Goal: Task Accomplishment & Management: Manage account settings

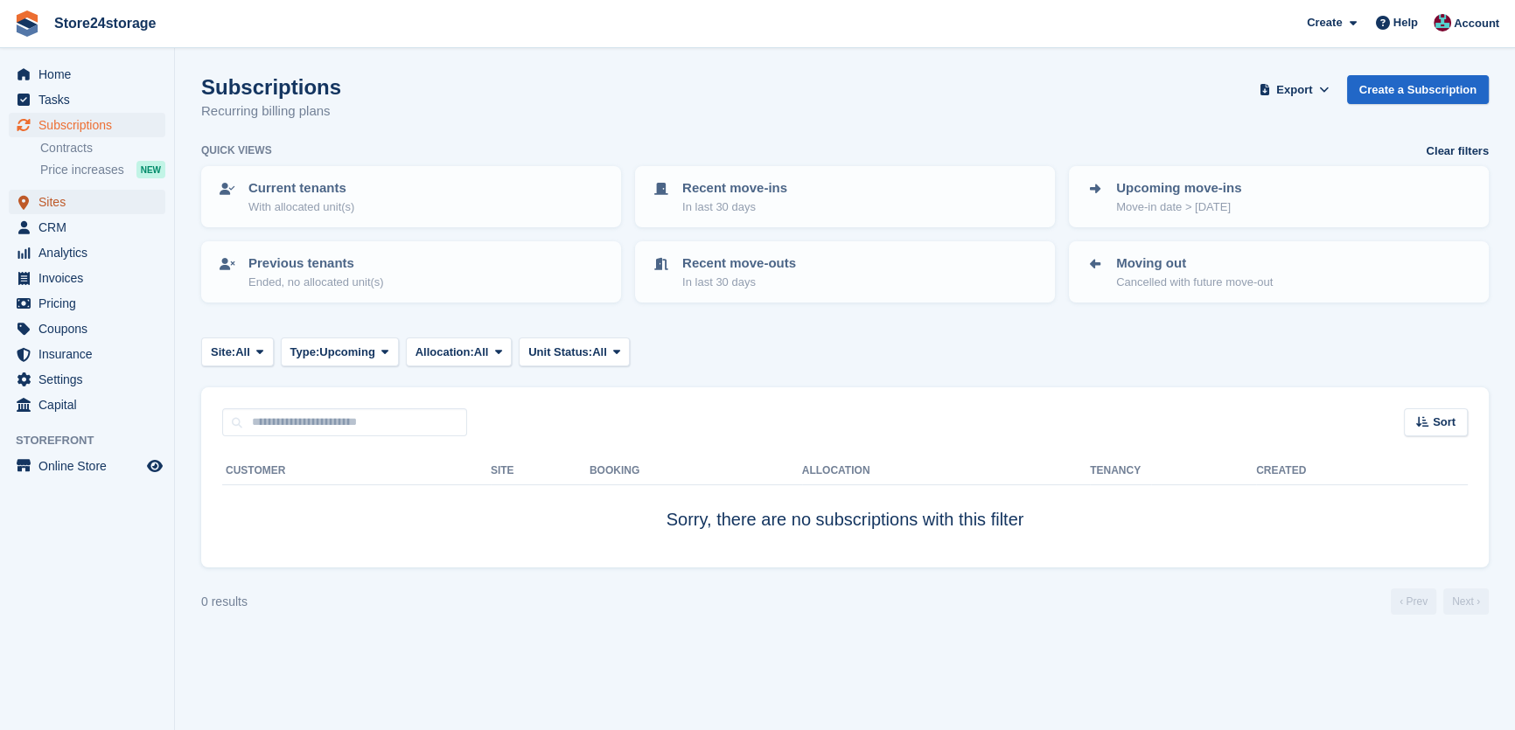
click at [72, 206] on span "Sites" at bounding box center [90, 202] width 105 height 24
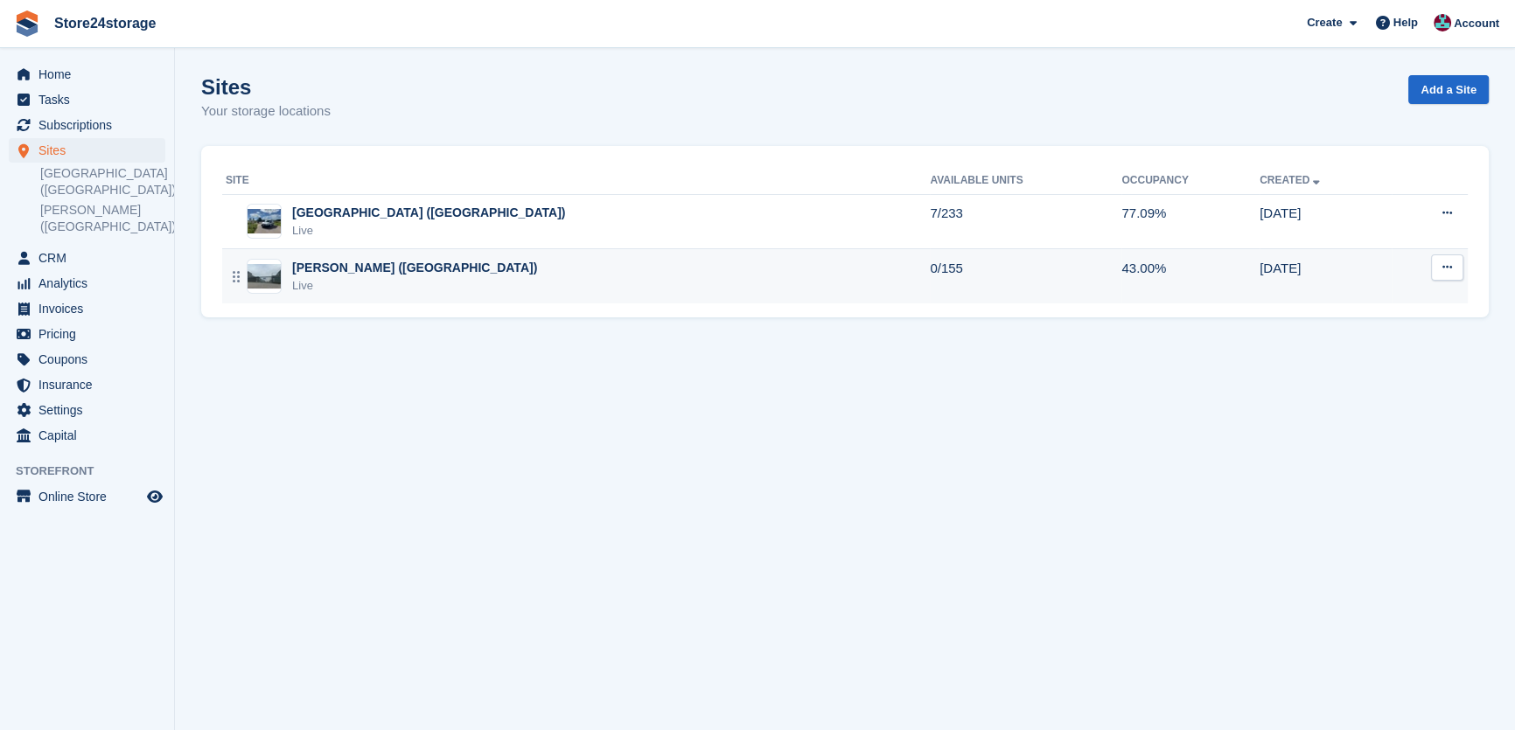
click at [364, 273] on div "[PERSON_NAME] ([GEOGRAPHIC_DATA])" at bounding box center [414, 268] width 245 height 18
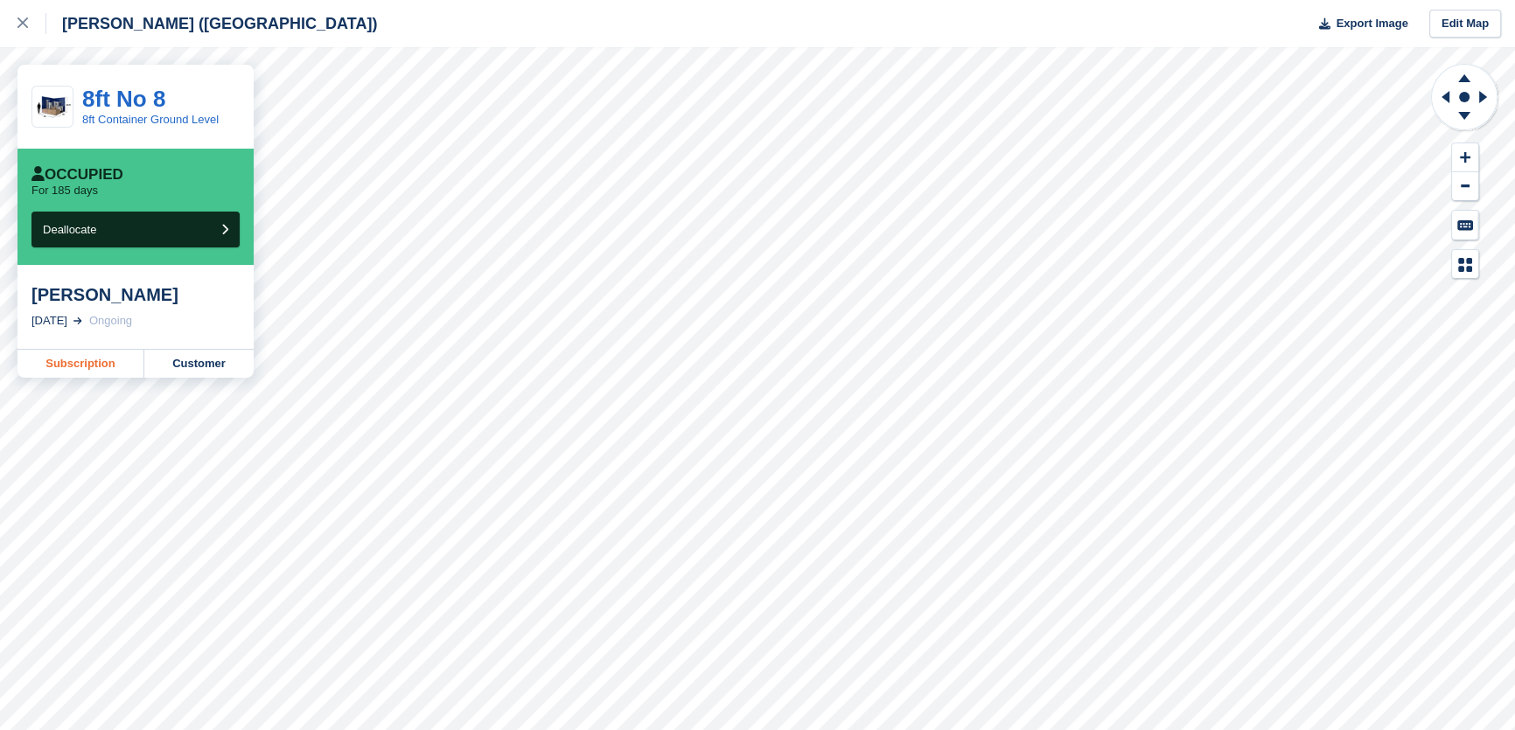
click at [89, 370] on link "Subscription" at bounding box center [80, 364] width 127 height 28
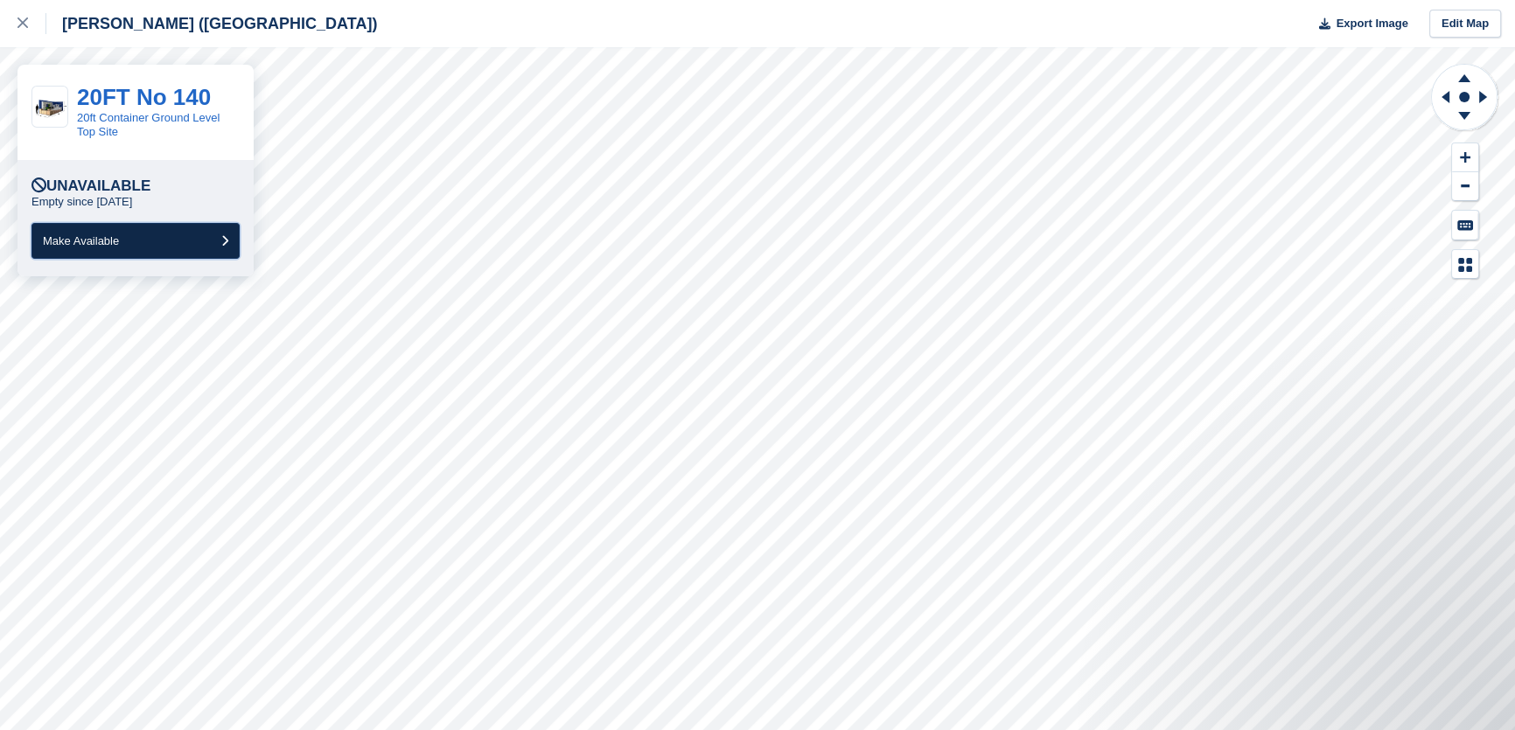
click at [143, 234] on button "Make Available" at bounding box center [135, 241] width 208 height 36
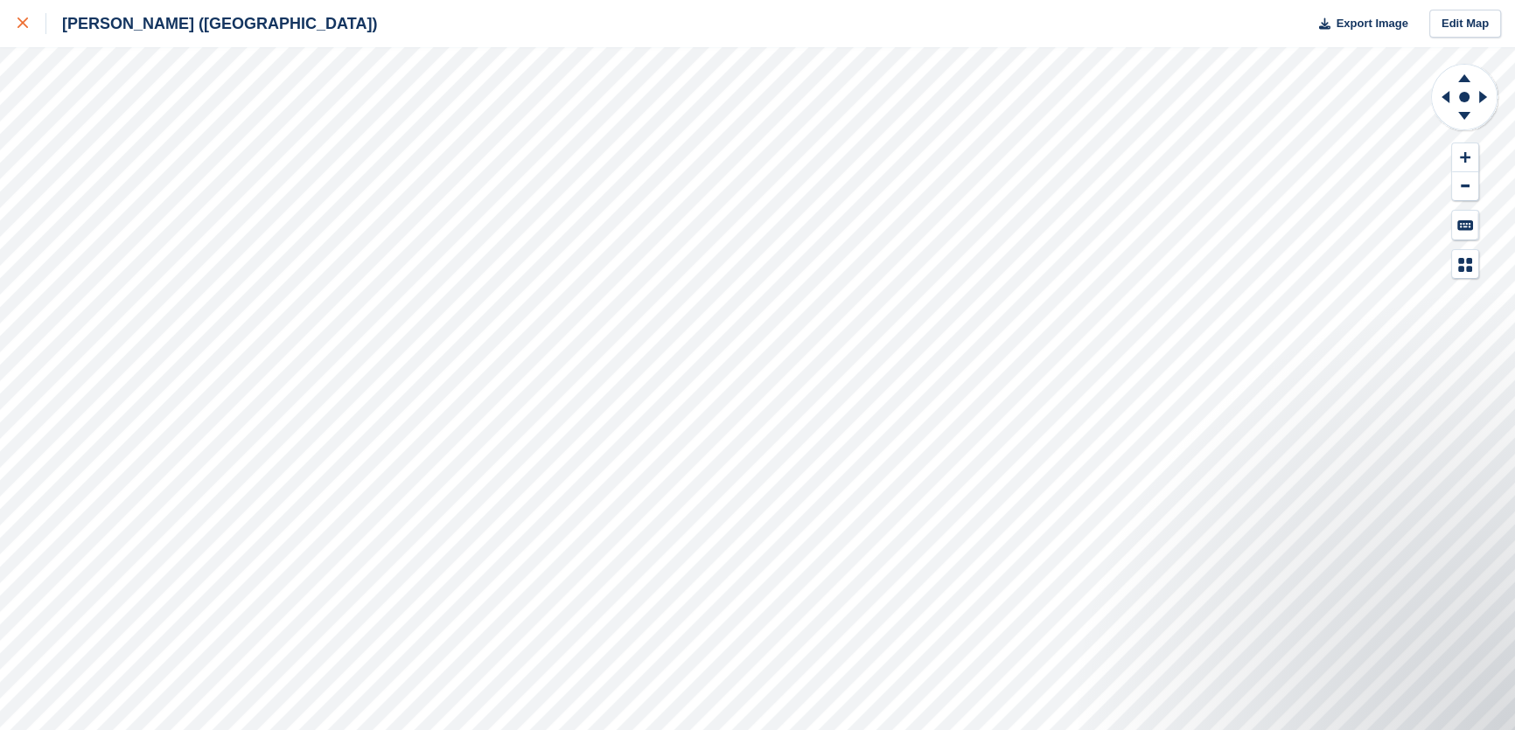
click at [10, 23] on link at bounding box center [23, 23] width 46 height 47
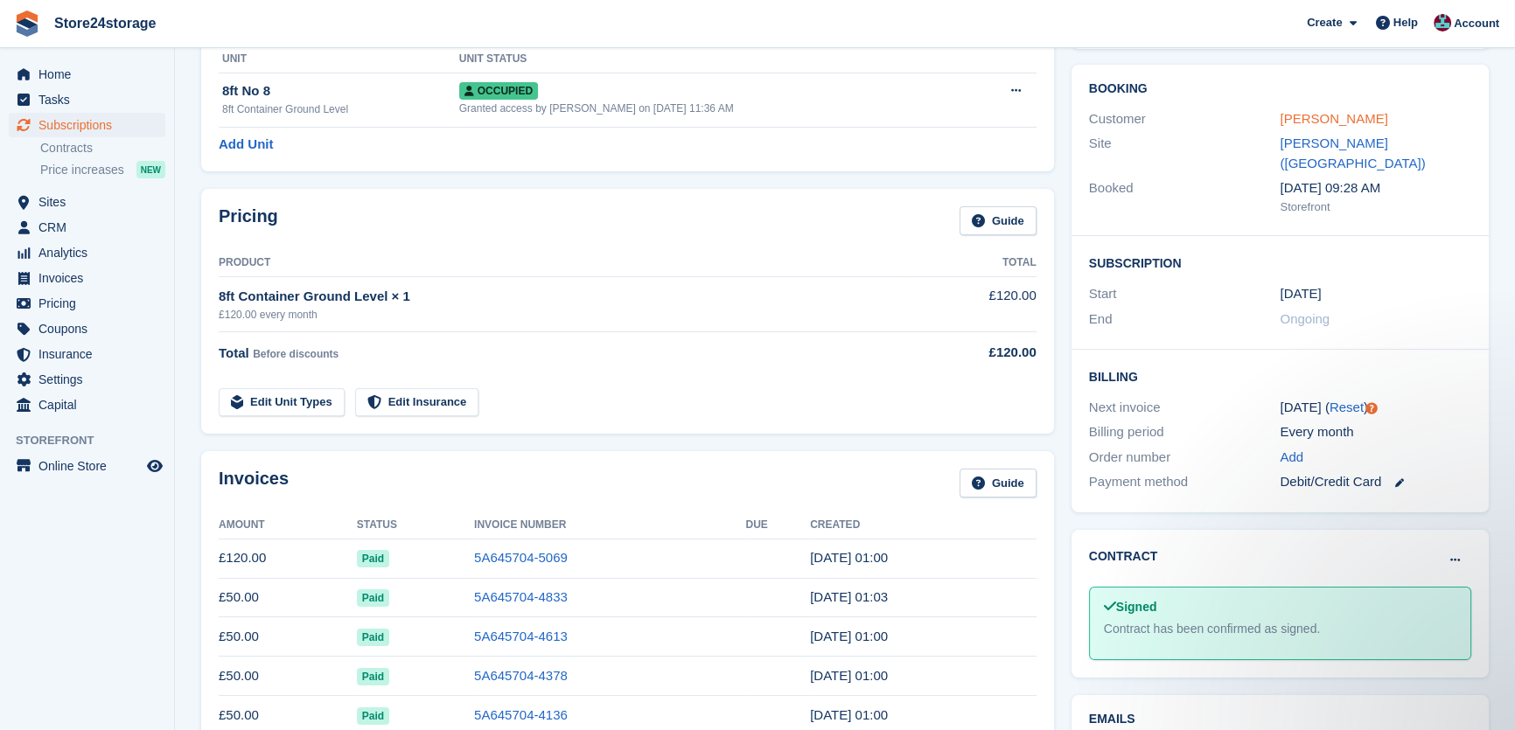
click at [1355, 120] on link "[PERSON_NAME]" at bounding box center [1334, 118] width 108 height 15
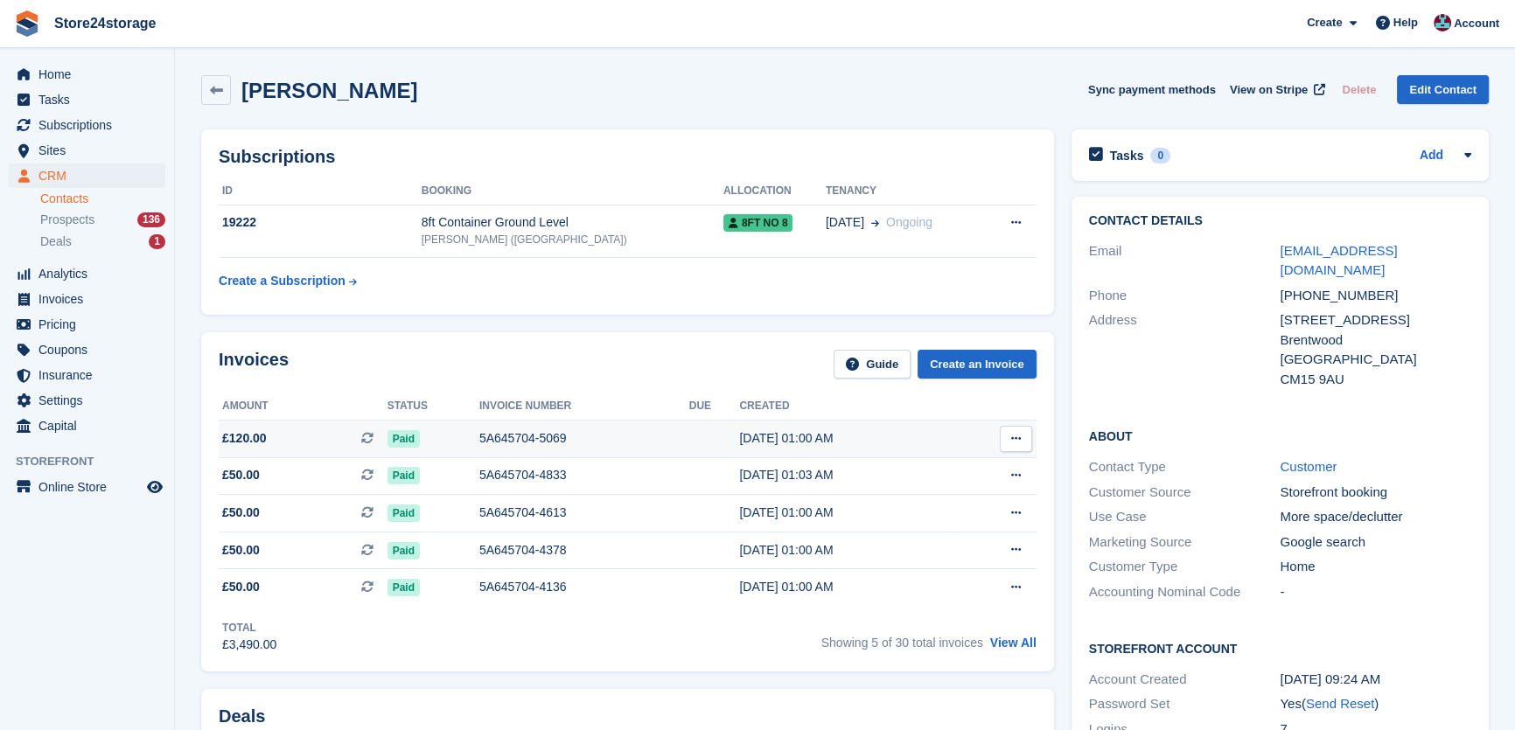
click at [1023, 443] on button at bounding box center [1016, 439] width 32 height 26
click at [952, 502] on p "View on Stripe" at bounding box center [948, 499] width 152 height 28
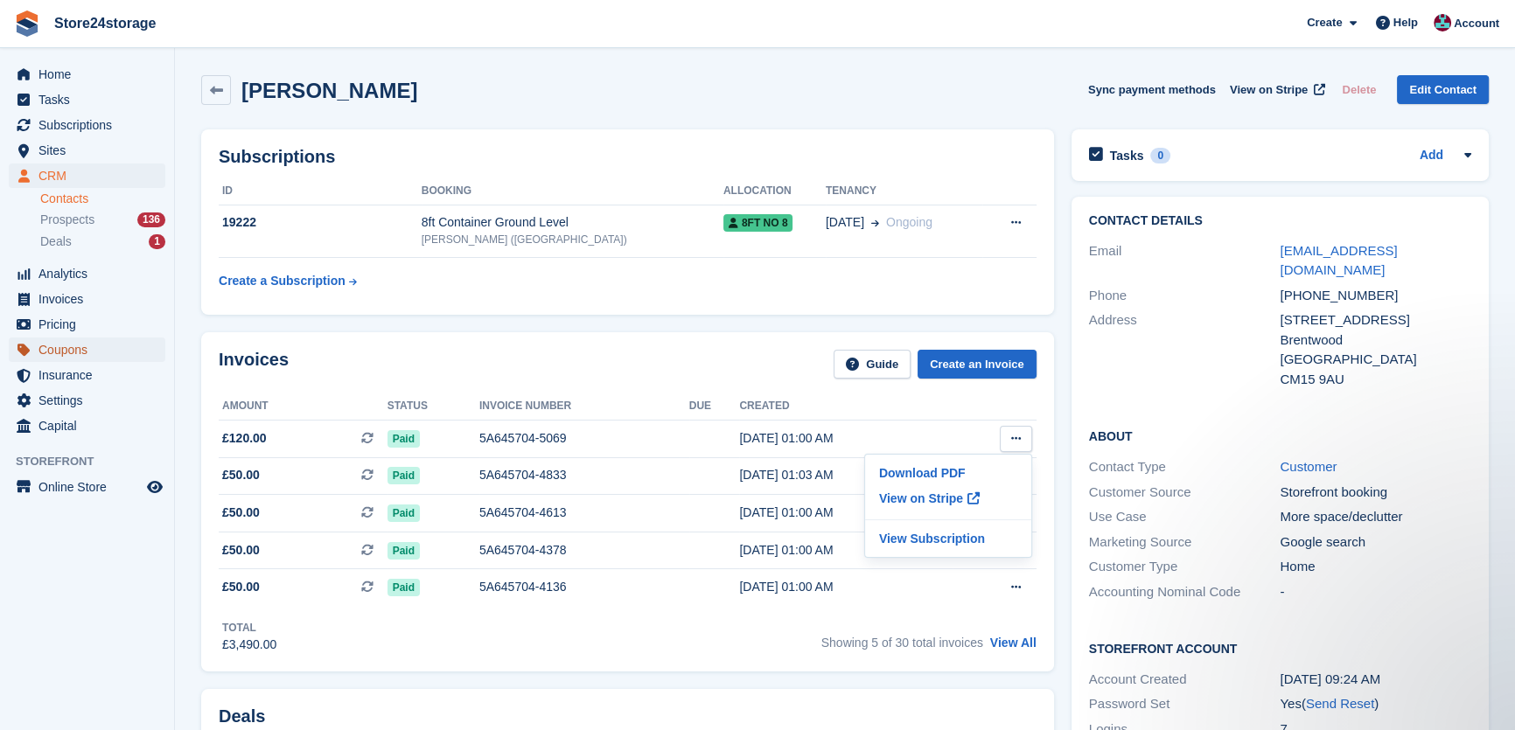
click at [73, 343] on span "Coupons" at bounding box center [90, 350] width 105 height 24
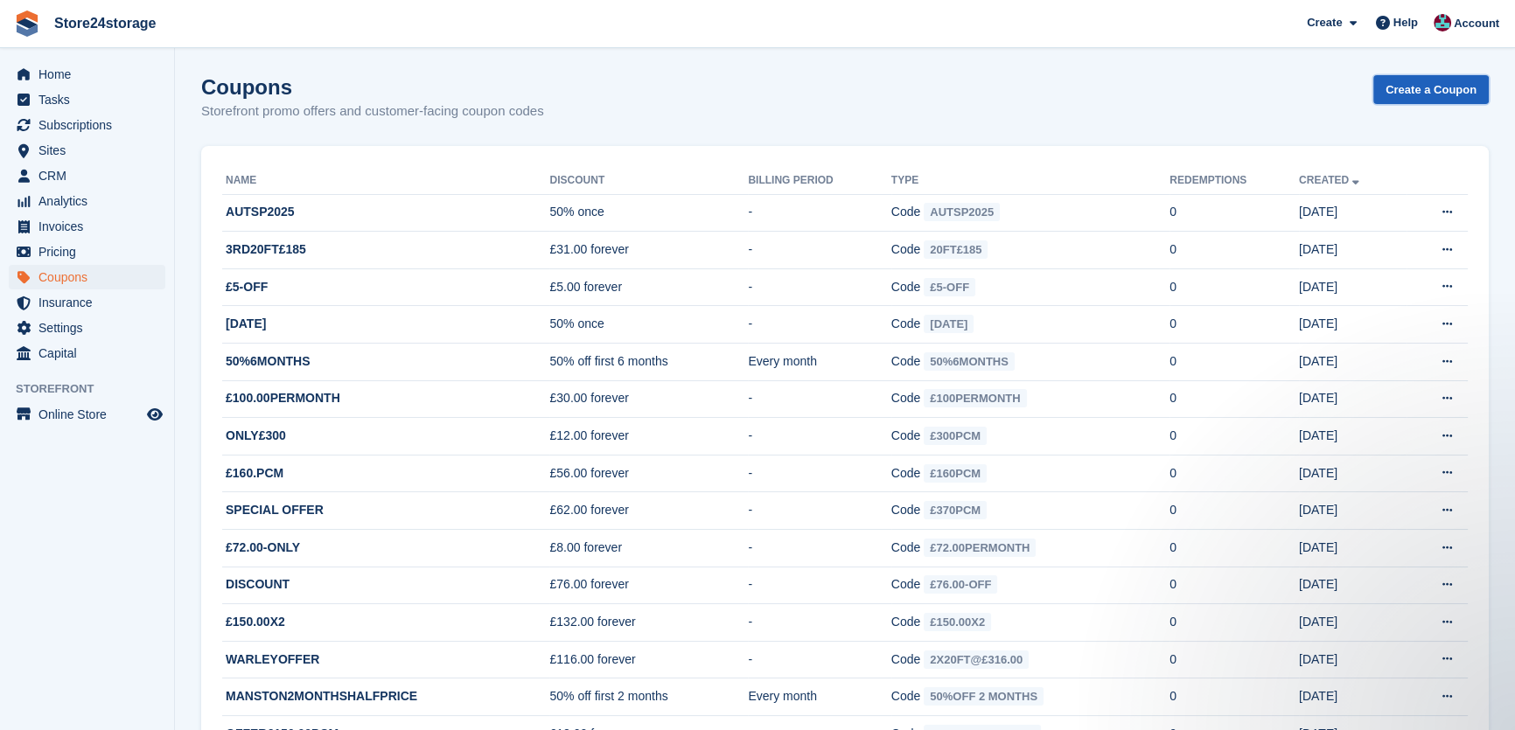
click at [1408, 94] on link "Create a Coupon" at bounding box center [1430, 89] width 115 height 29
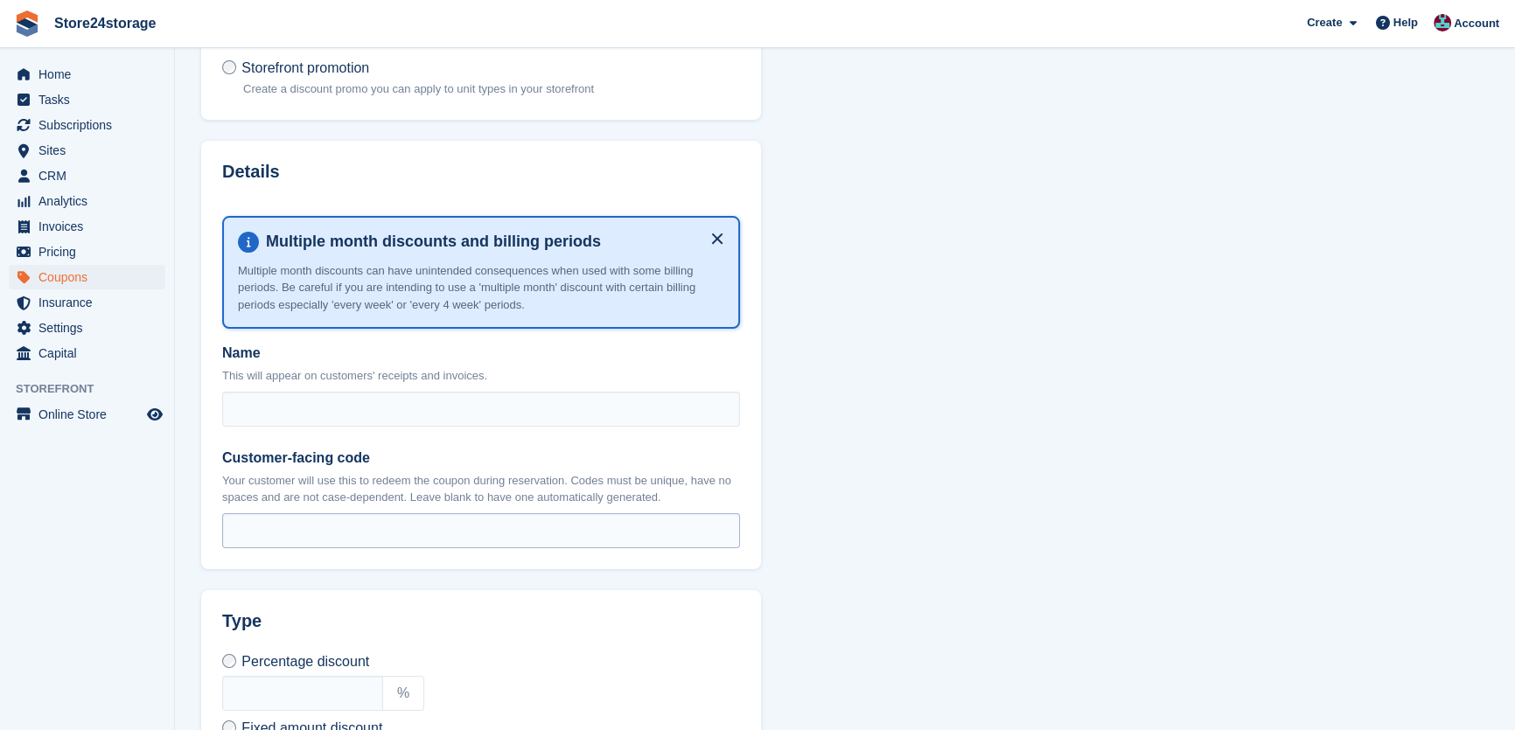
scroll to position [212, 0]
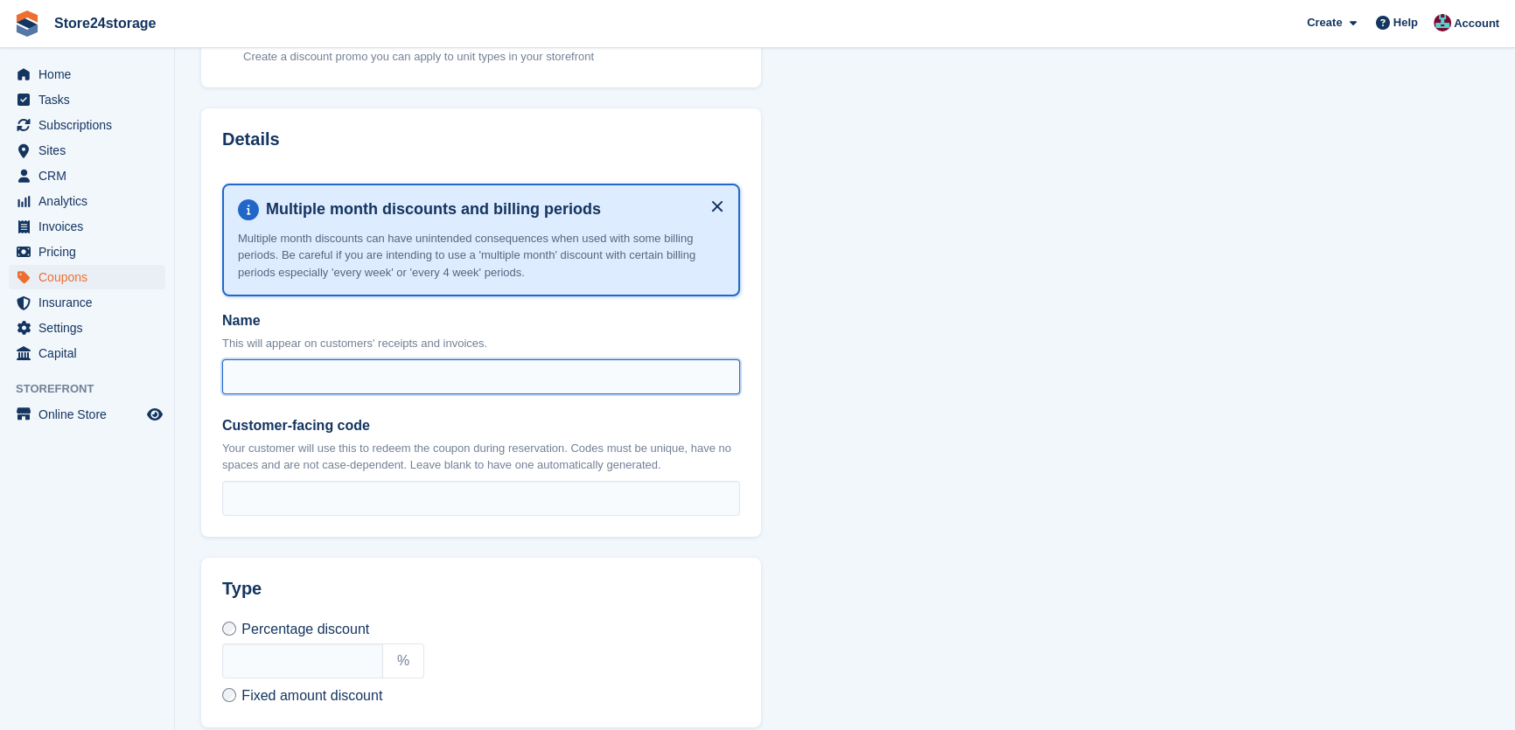
click at [303, 363] on input "Name" at bounding box center [481, 376] width 518 height 35
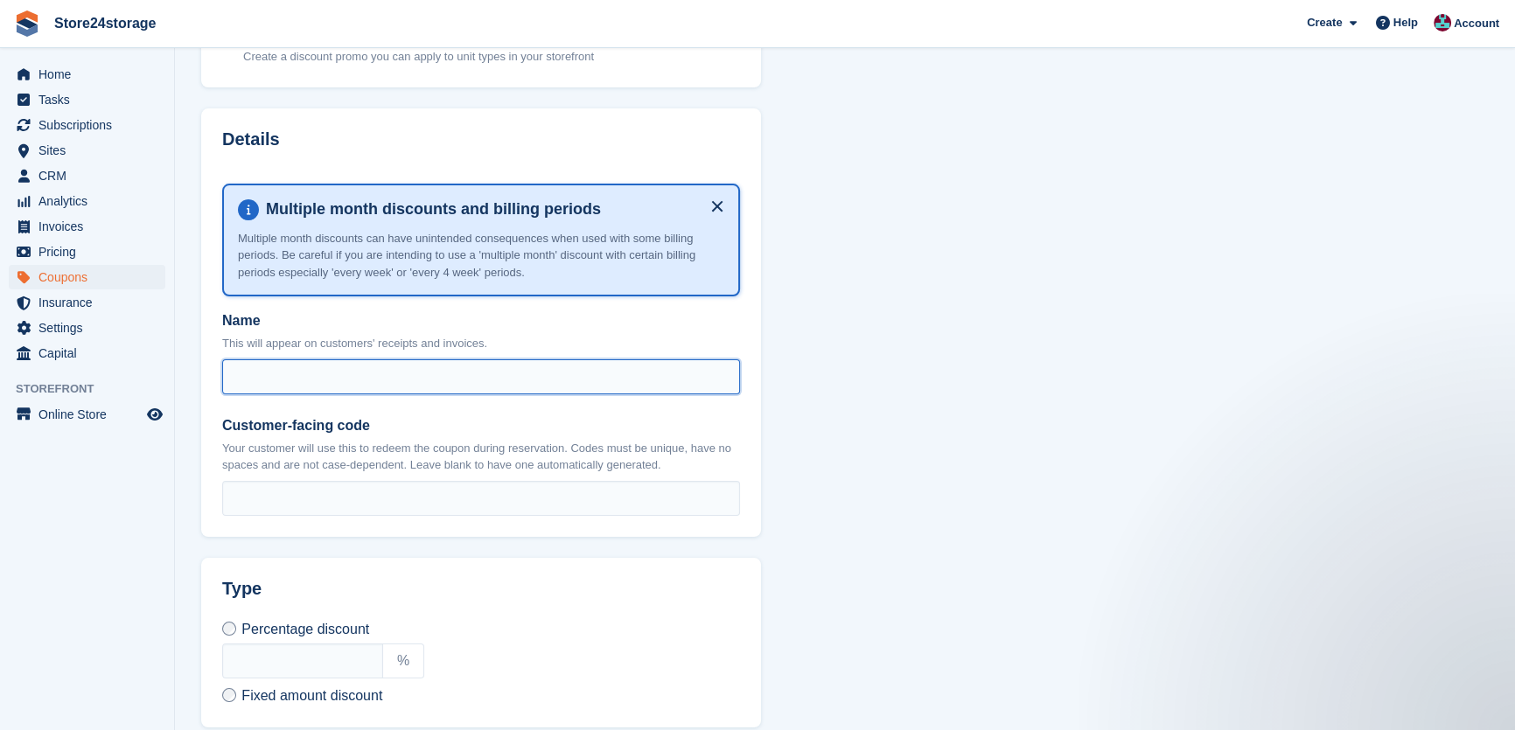
scroll to position [0, 0]
type input "**********"
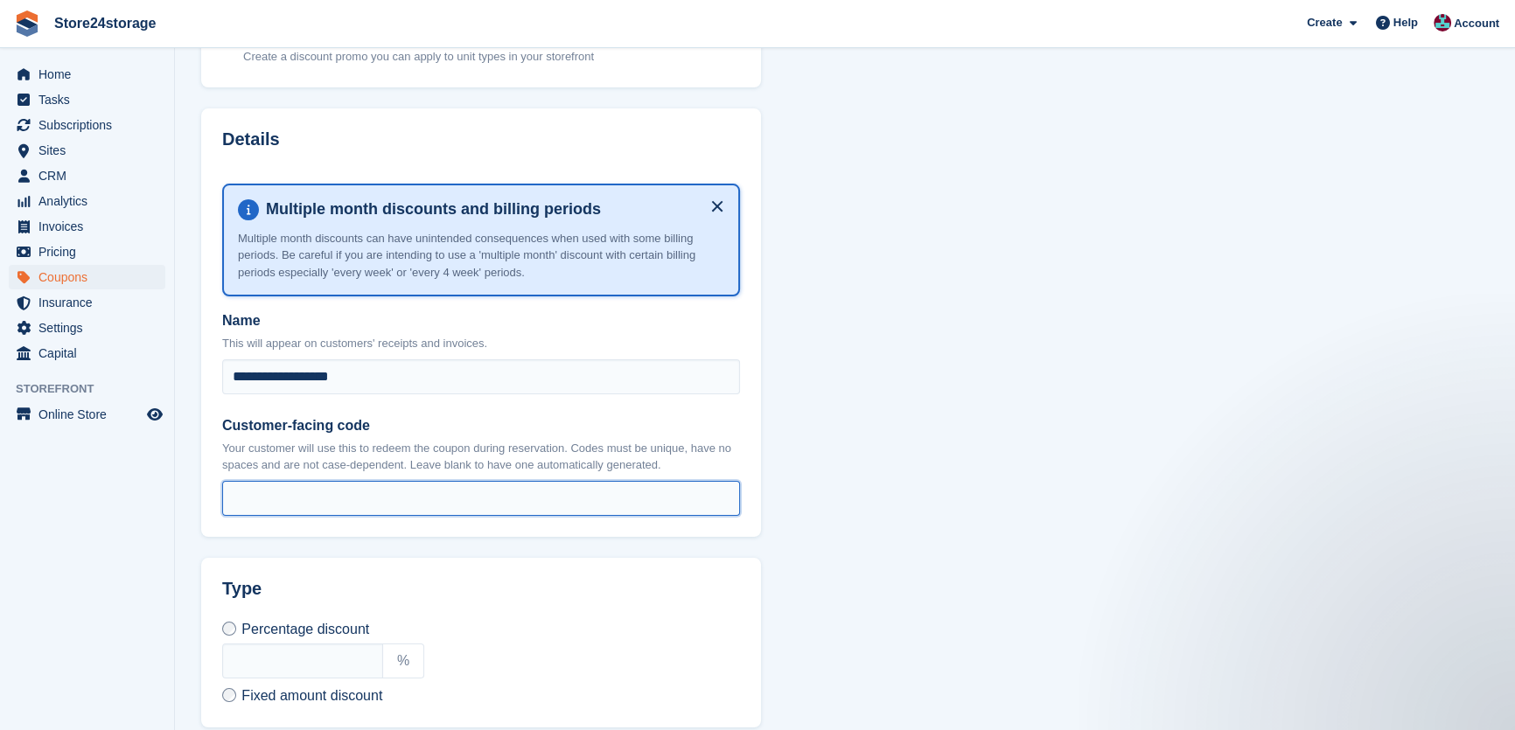
click at [328, 494] on input "Customer-facing code" at bounding box center [481, 498] width 518 height 35
type input "**********"
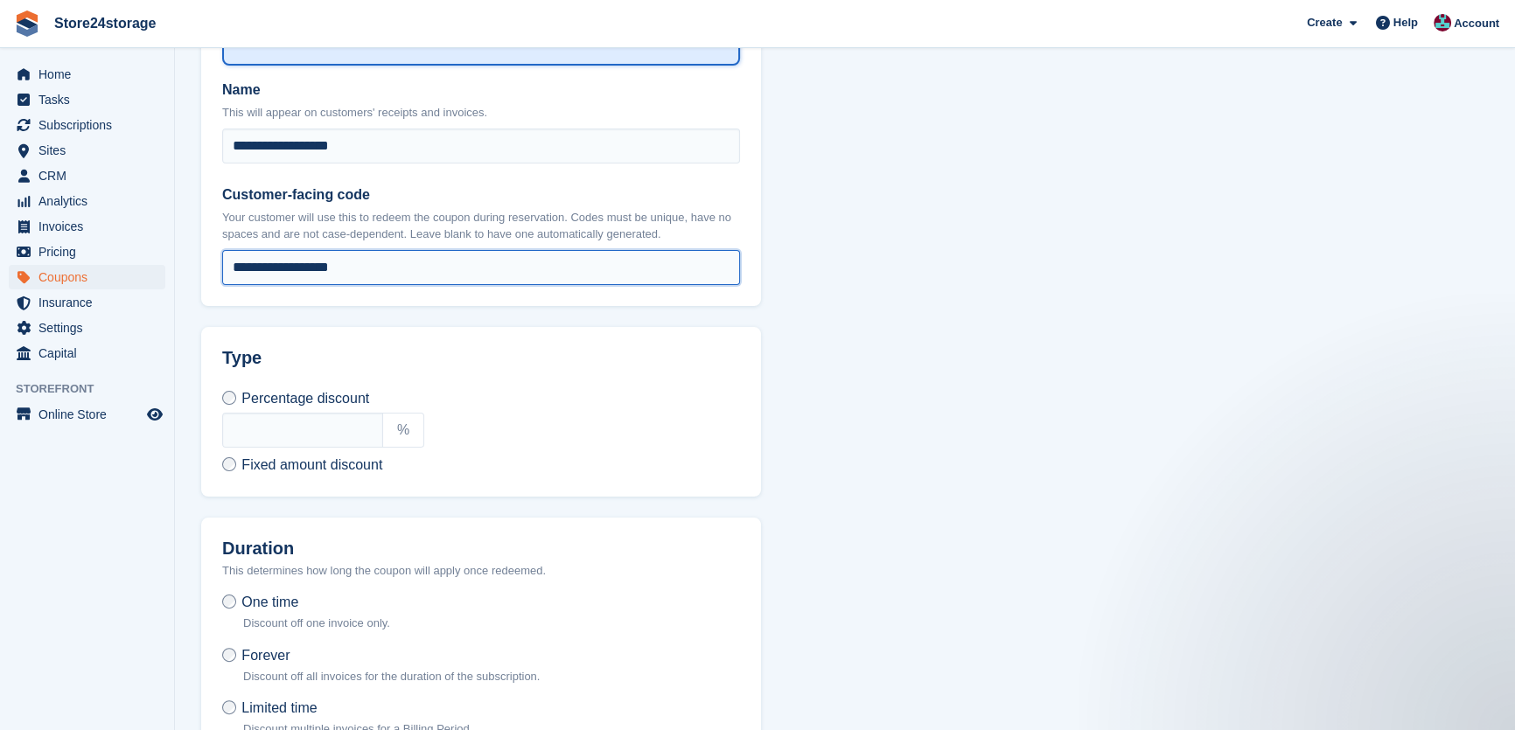
scroll to position [477, 0]
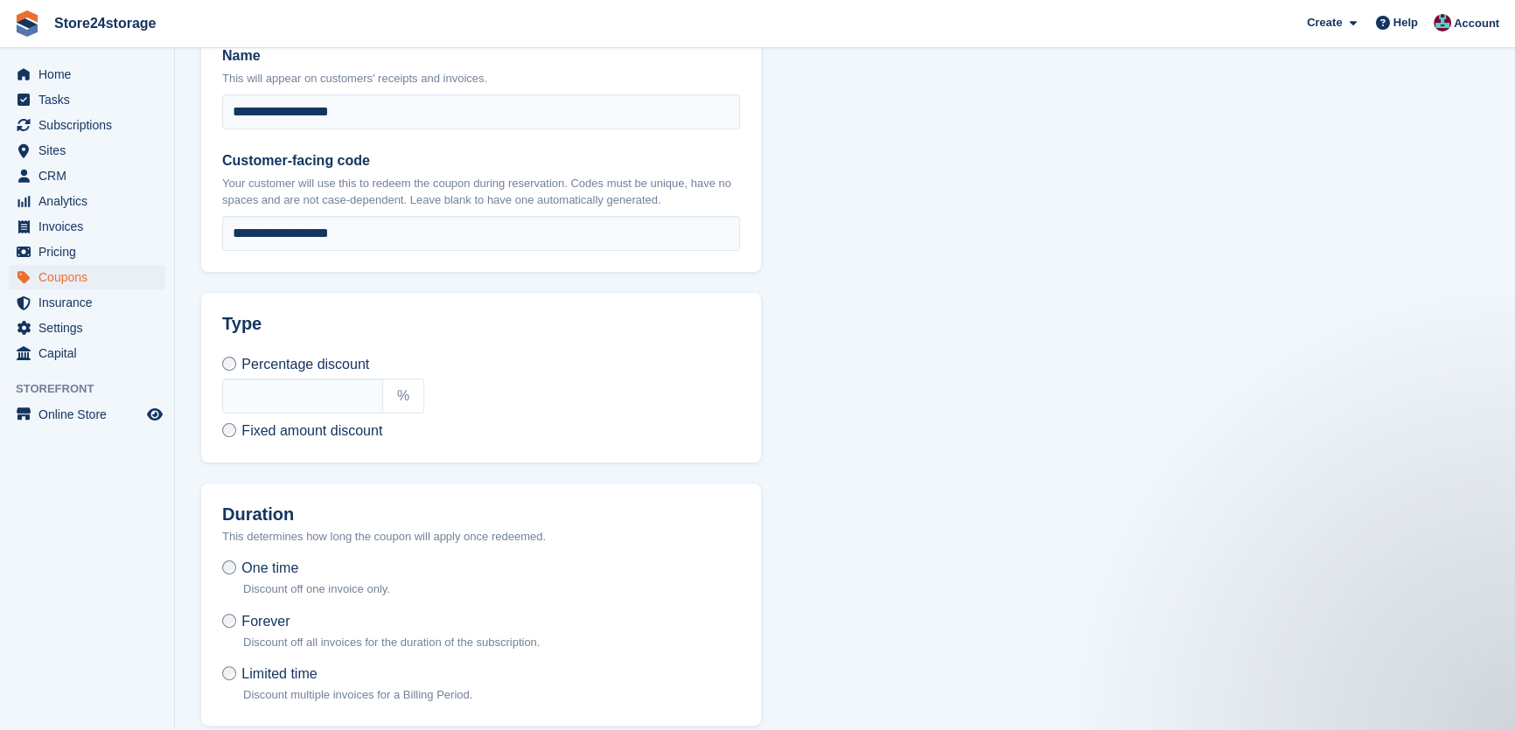
click at [306, 436] on span "Fixed amount discount" at bounding box center [311, 430] width 141 height 15
click at [309, 423] on input "text" at bounding box center [339, 424] width 161 height 35
type input "*****"
click at [554, 434] on div "£ *****" at bounding box center [481, 424] width 518 height 35
click at [247, 621] on span "Forever" at bounding box center [265, 621] width 48 height 15
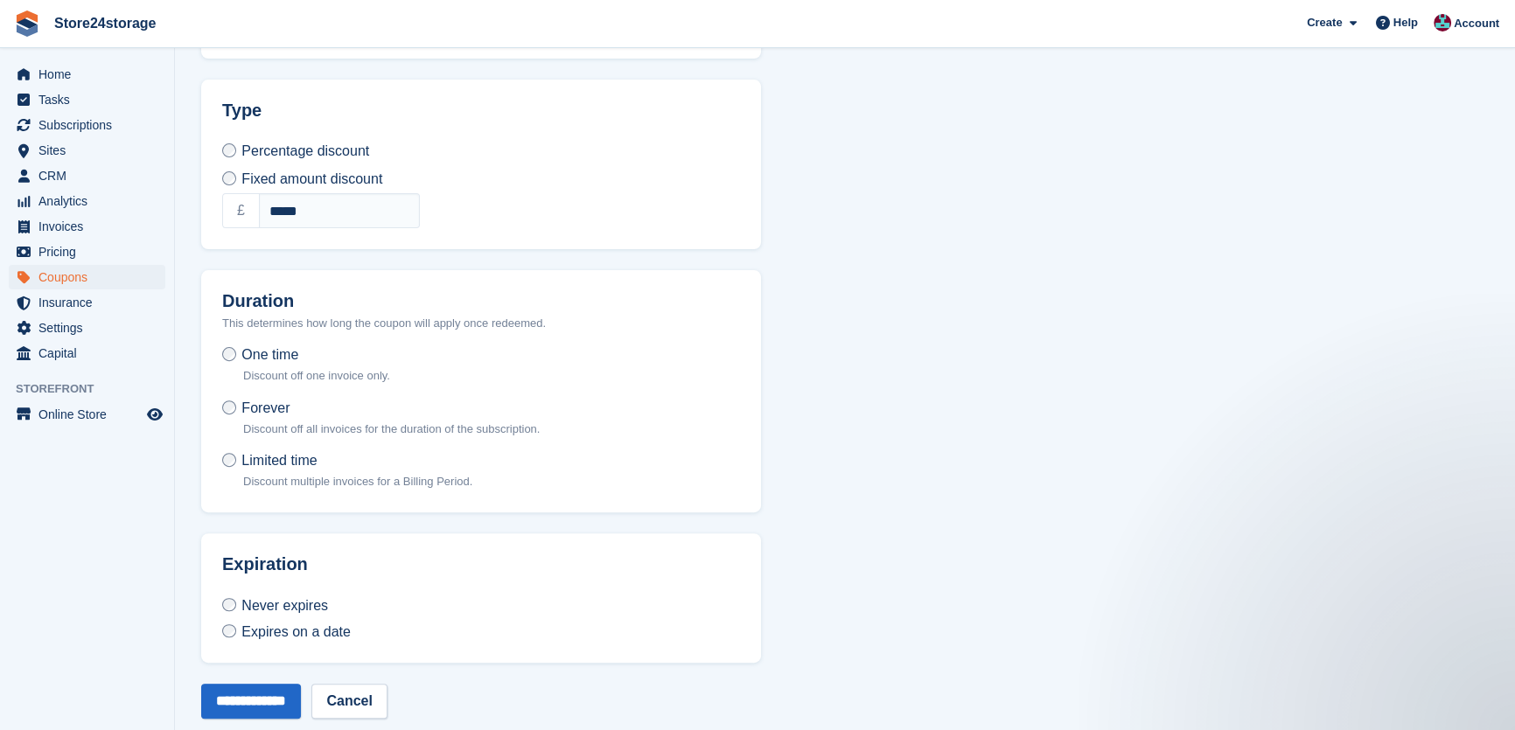
scroll to position [714, 0]
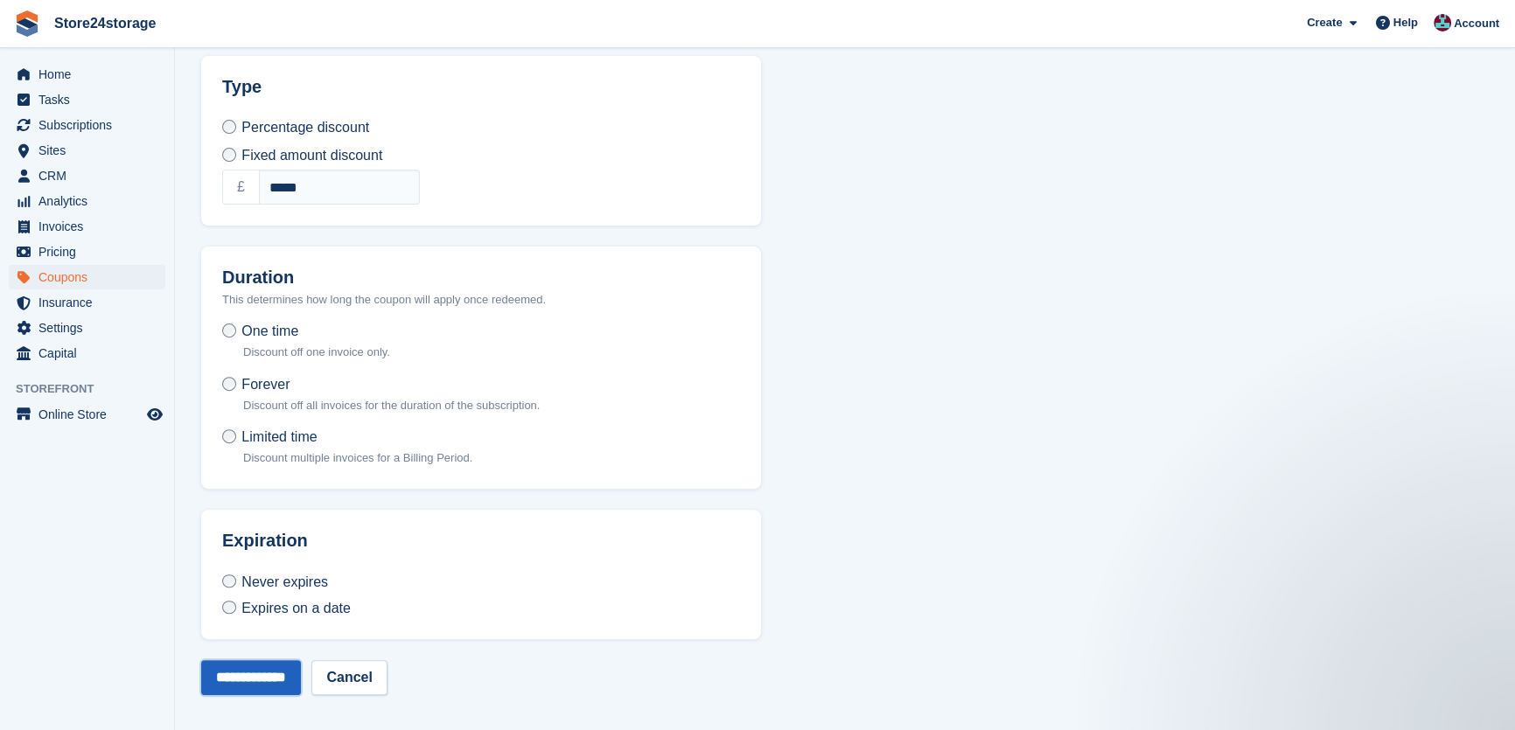
click at [285, 667] on input "**********" at bounding box center [251, 677] width 100 height 35
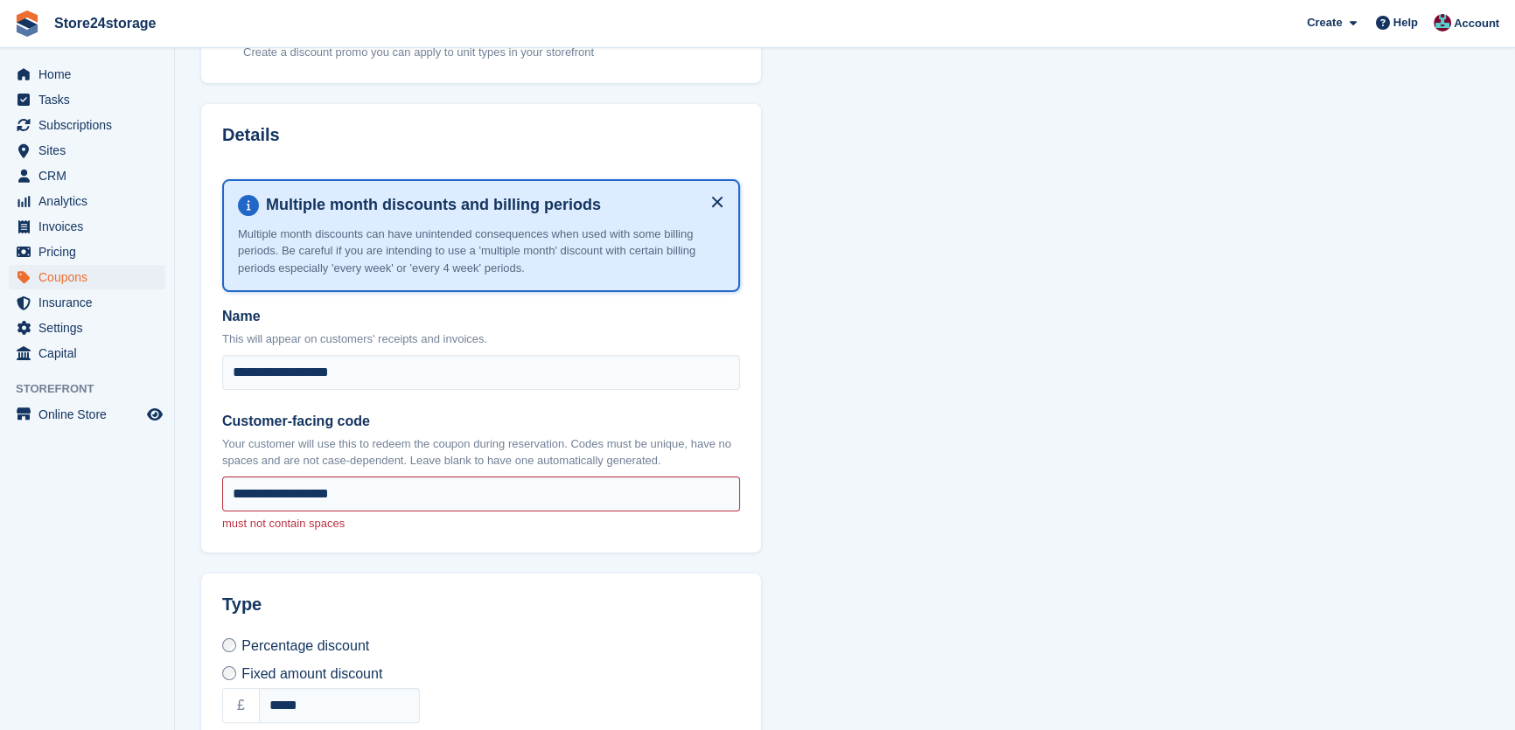
scroll to position [345, 0]
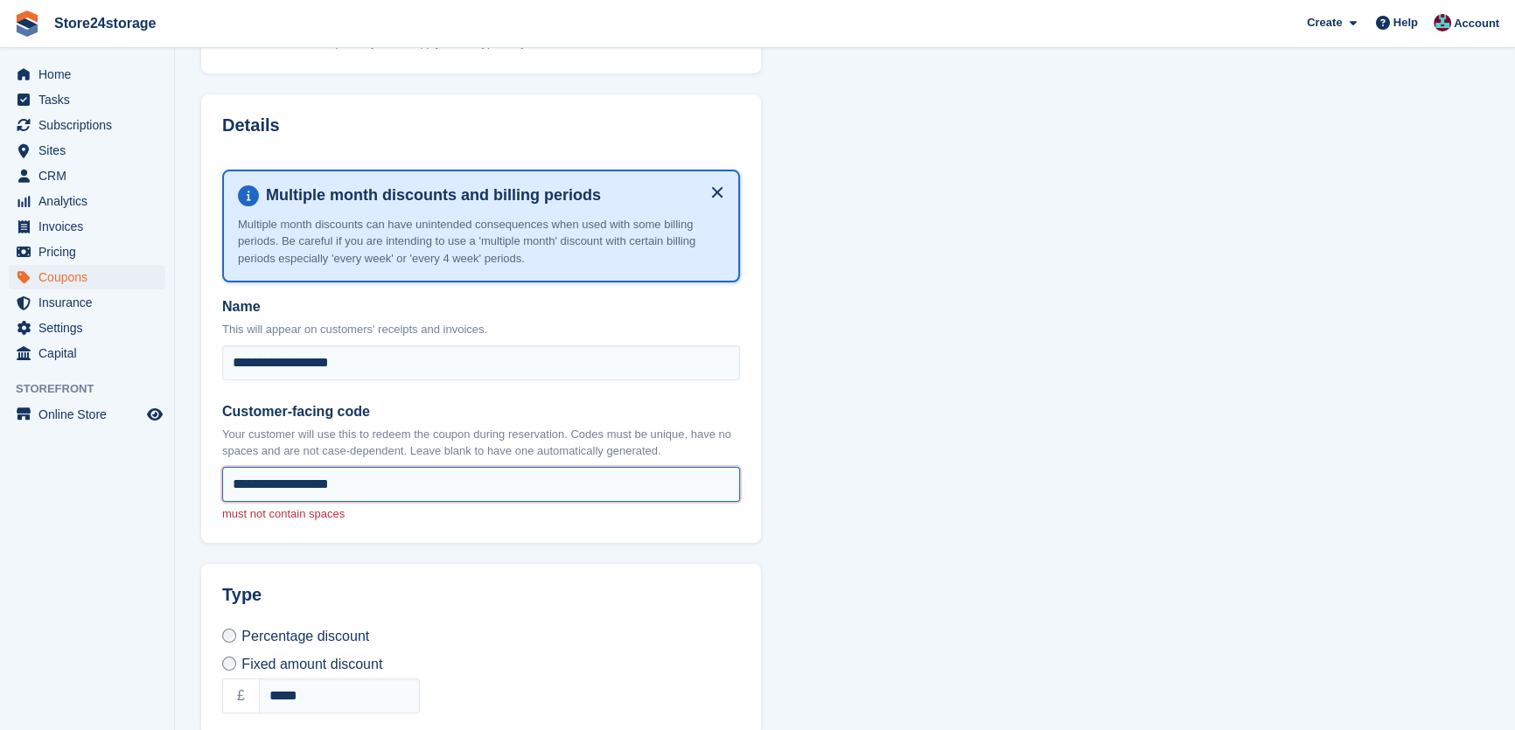
click at [288, 481] on input "**********" at bounding box center [481, 484] width 518 height 35
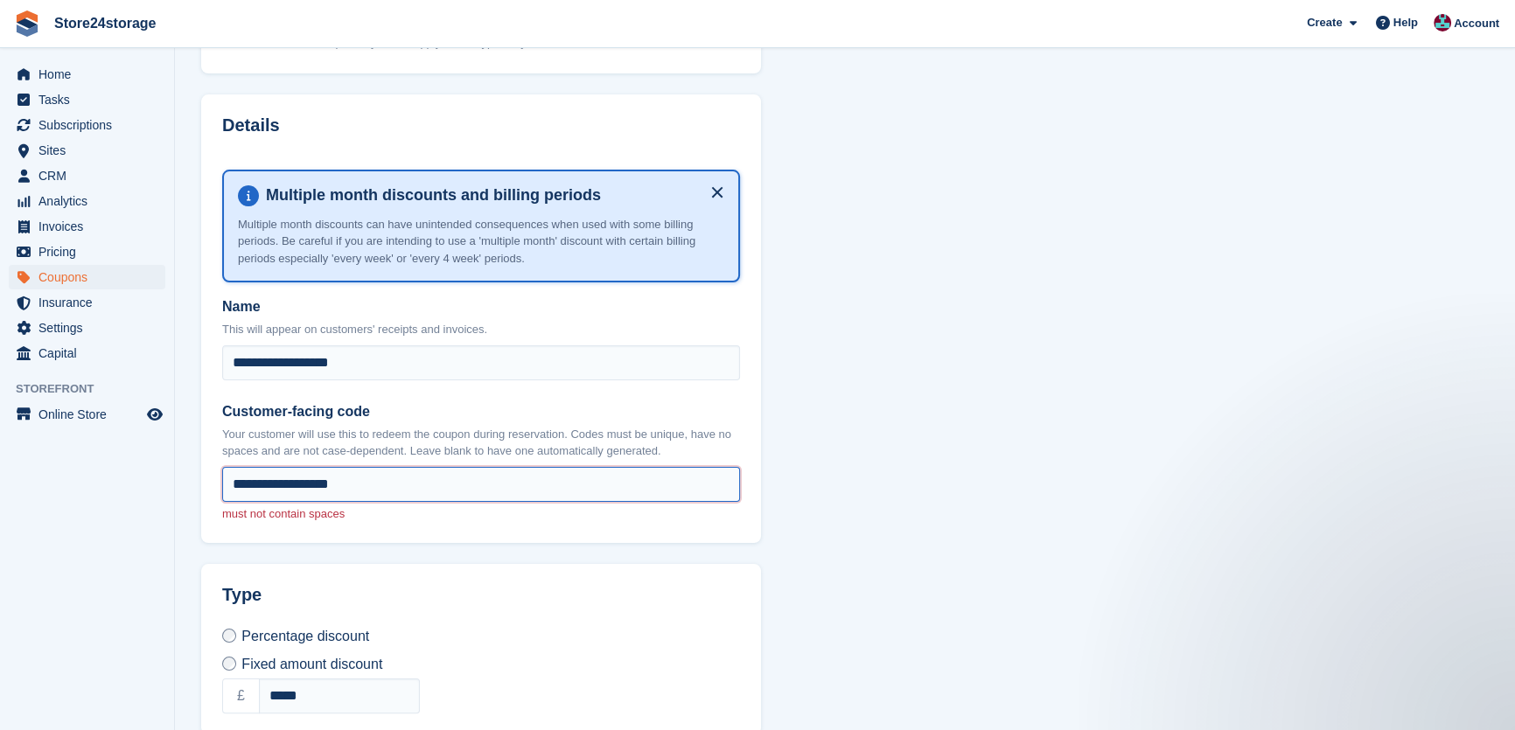
scroll to position [0, 0]
type input "**********"
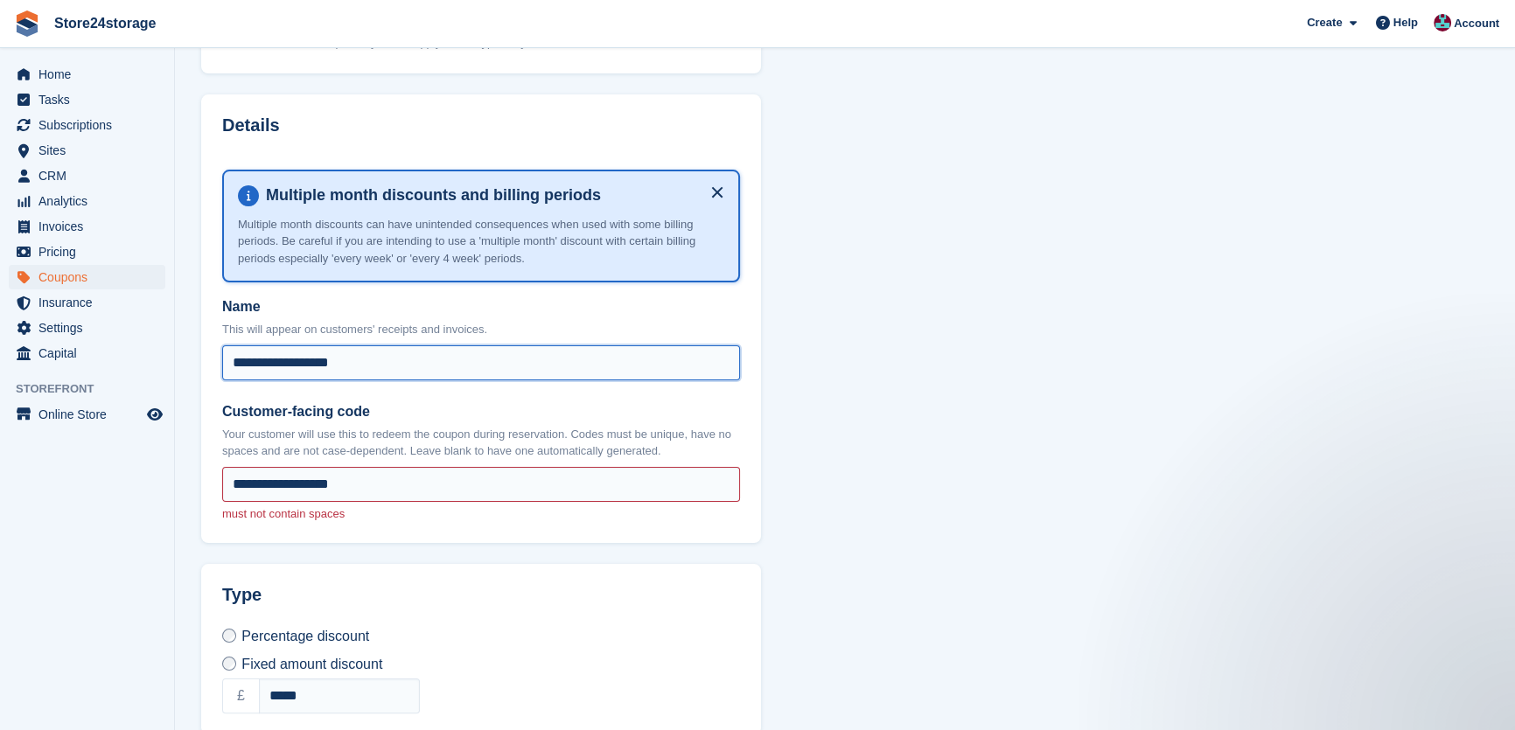
click at [314, 359] on input "**********" at bounding box center [481, 362] width 518 height 35
type input "**********"
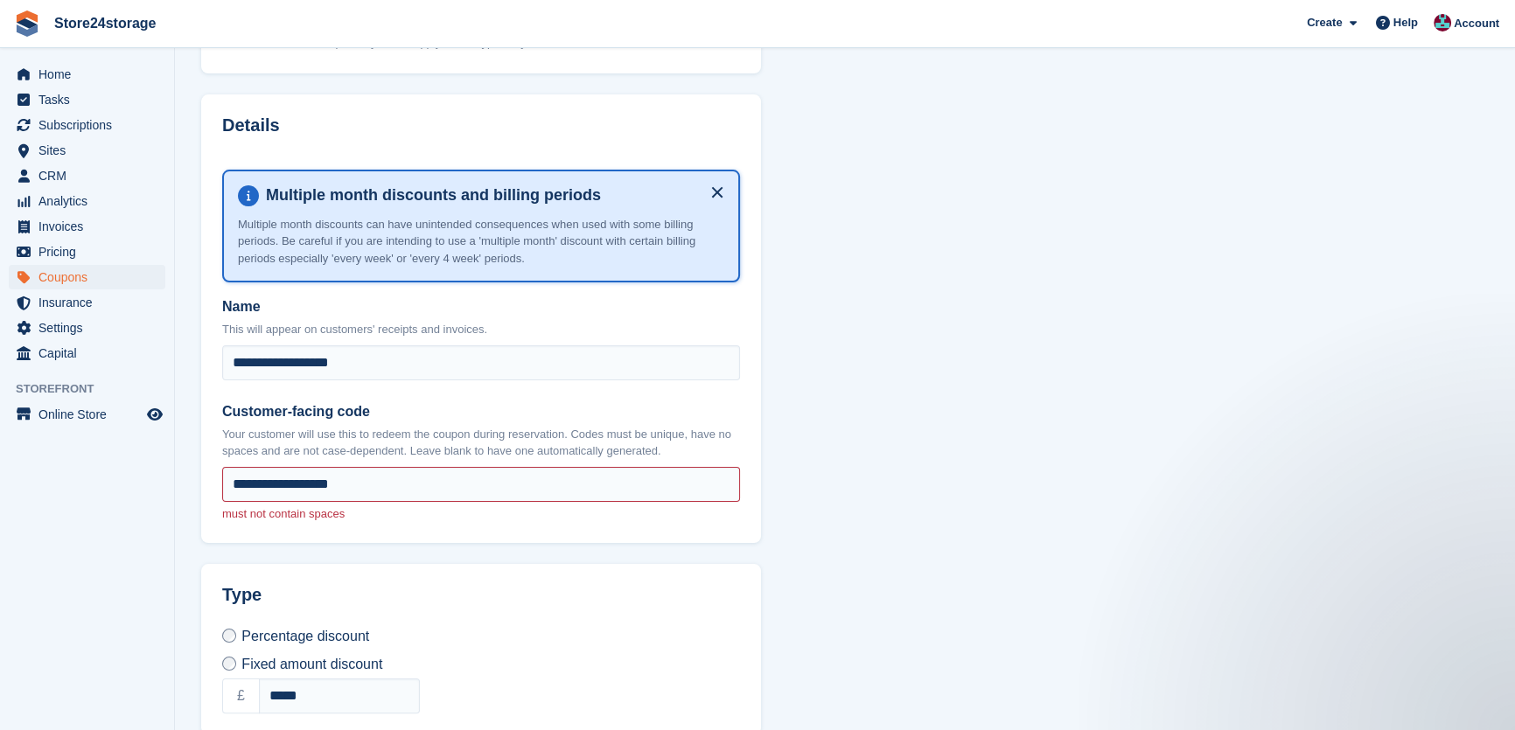
click at [952, 492] on section "Create a coupon 1 error stopped the coupon from being saved: Code must not cont…" at bounding box center [845, 449] width 1340 height 1589
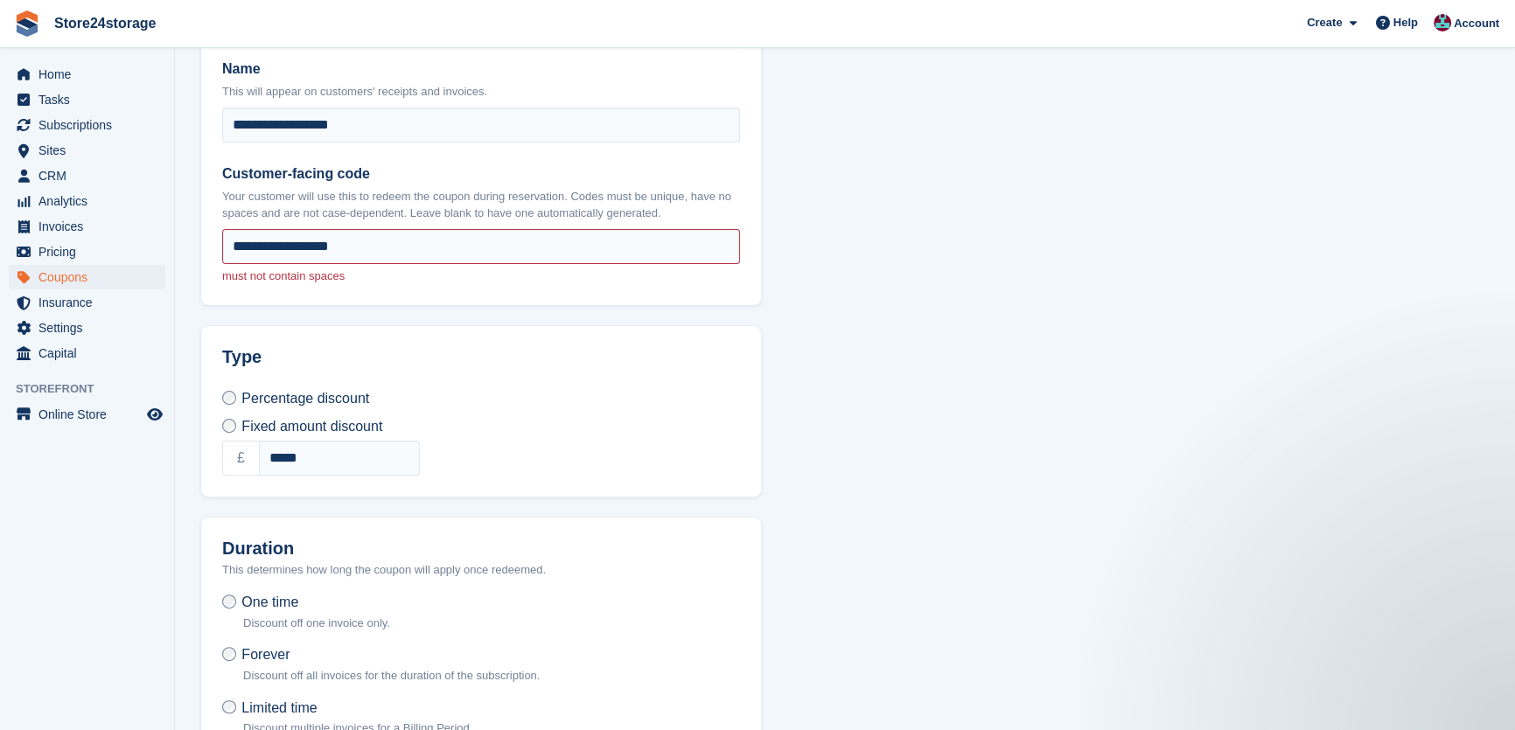
scroll to position [853, 0]
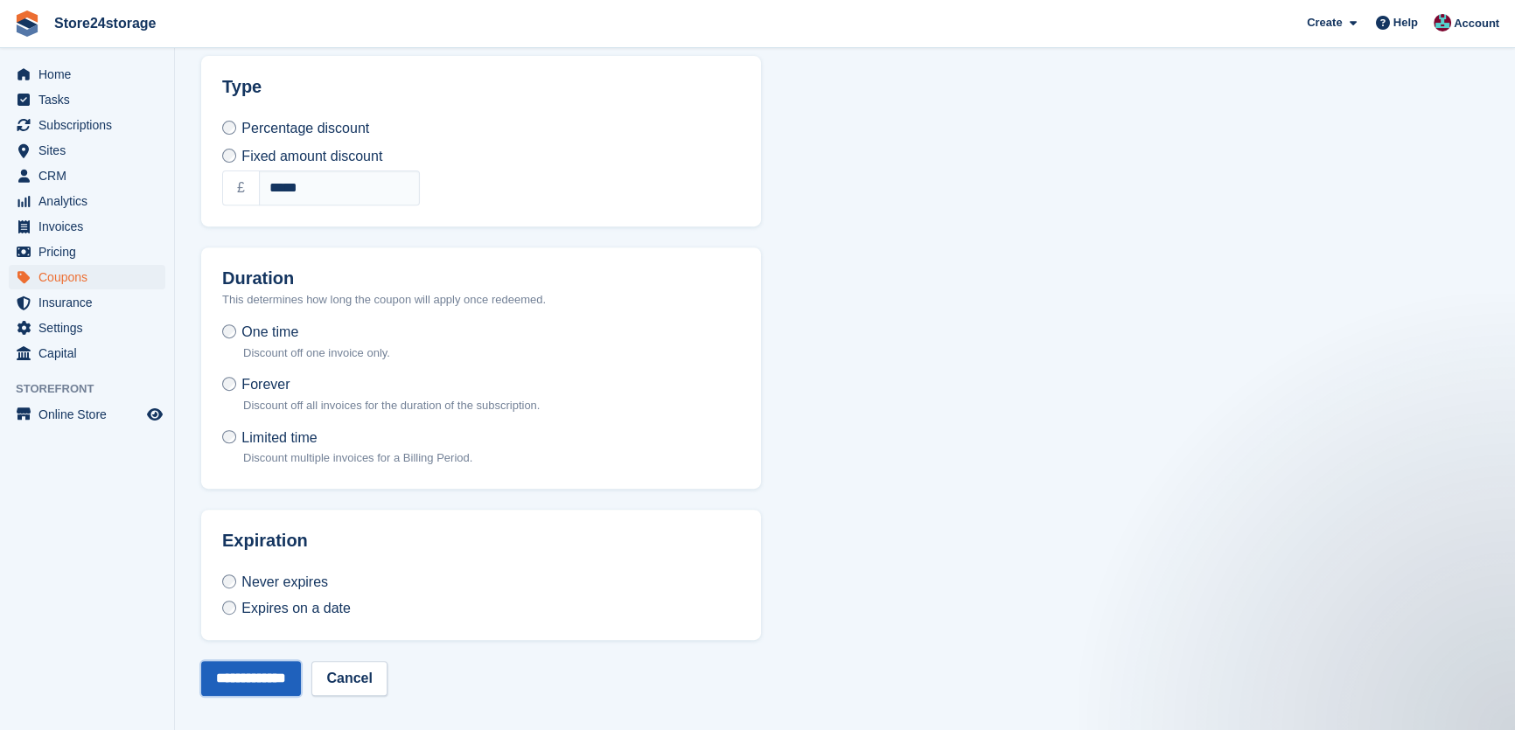
click at [257, 677] on input "**********" at bounding box center [251, 678] width 100 height 35
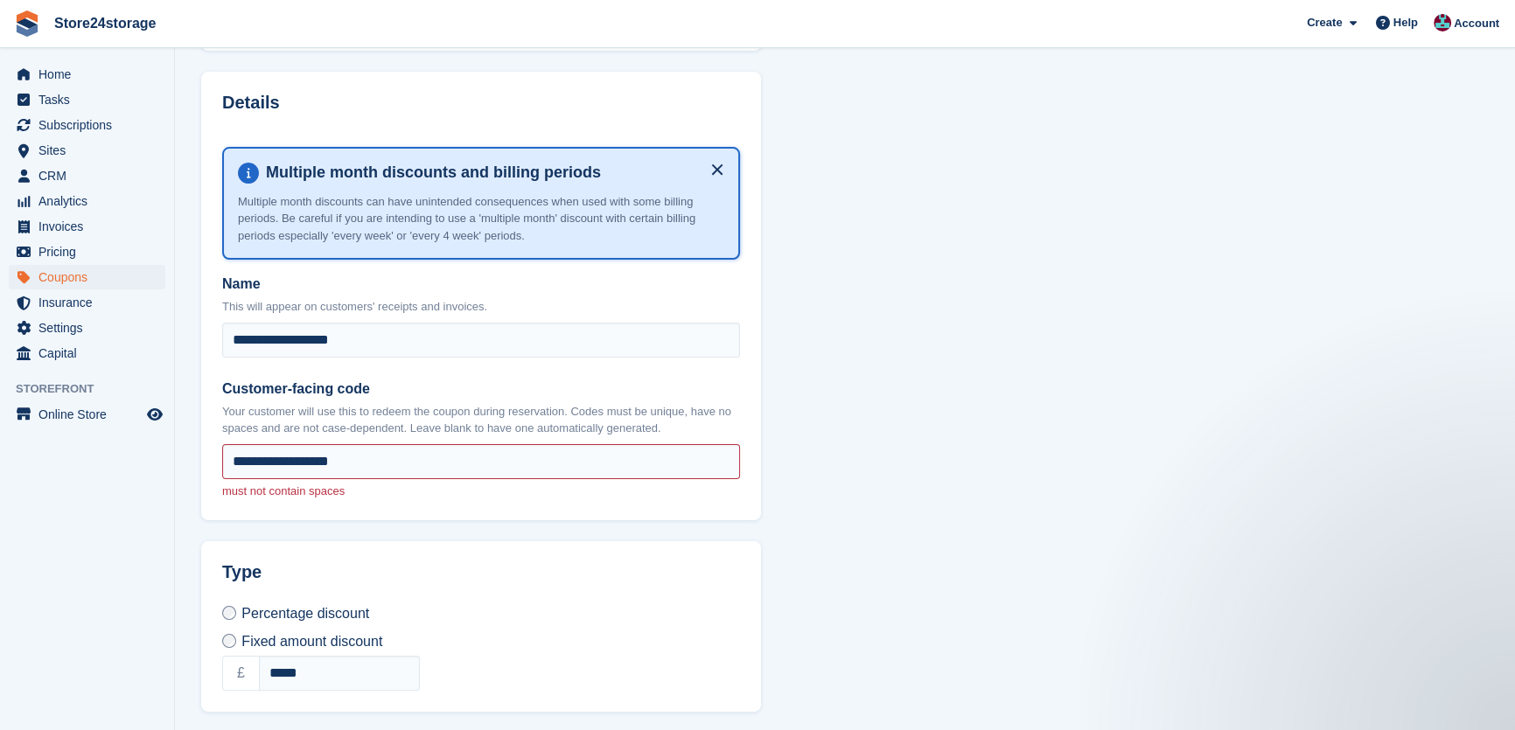
scroll to position [397, 0]
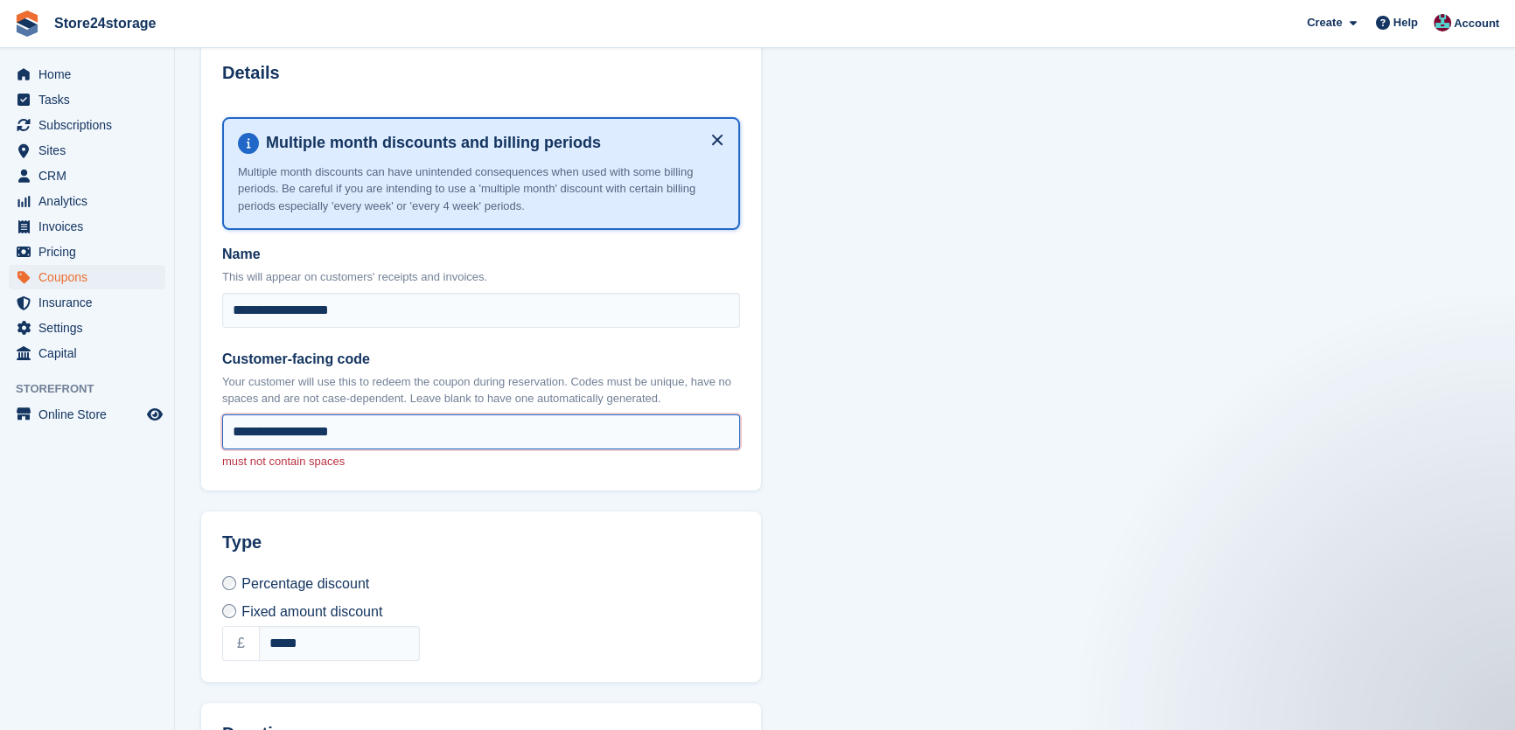
click at [372, 428] on input "**********" at bounding box center [481, 432] width 518 height 35
type input "**********"
click at [680, 533] on h2 "Type" at bounding box center [481, 543] width 518 height 20
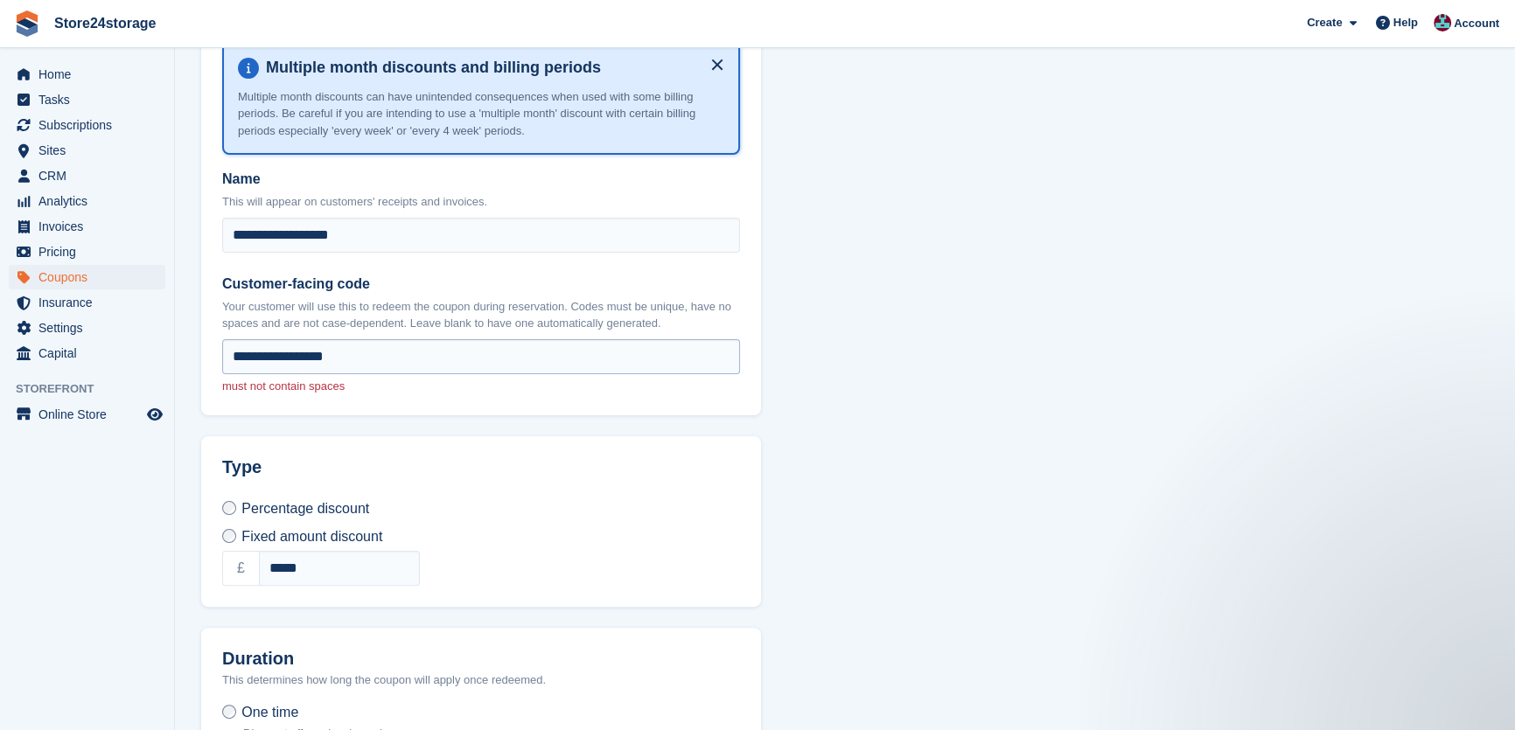
scroll to position [455, 0]
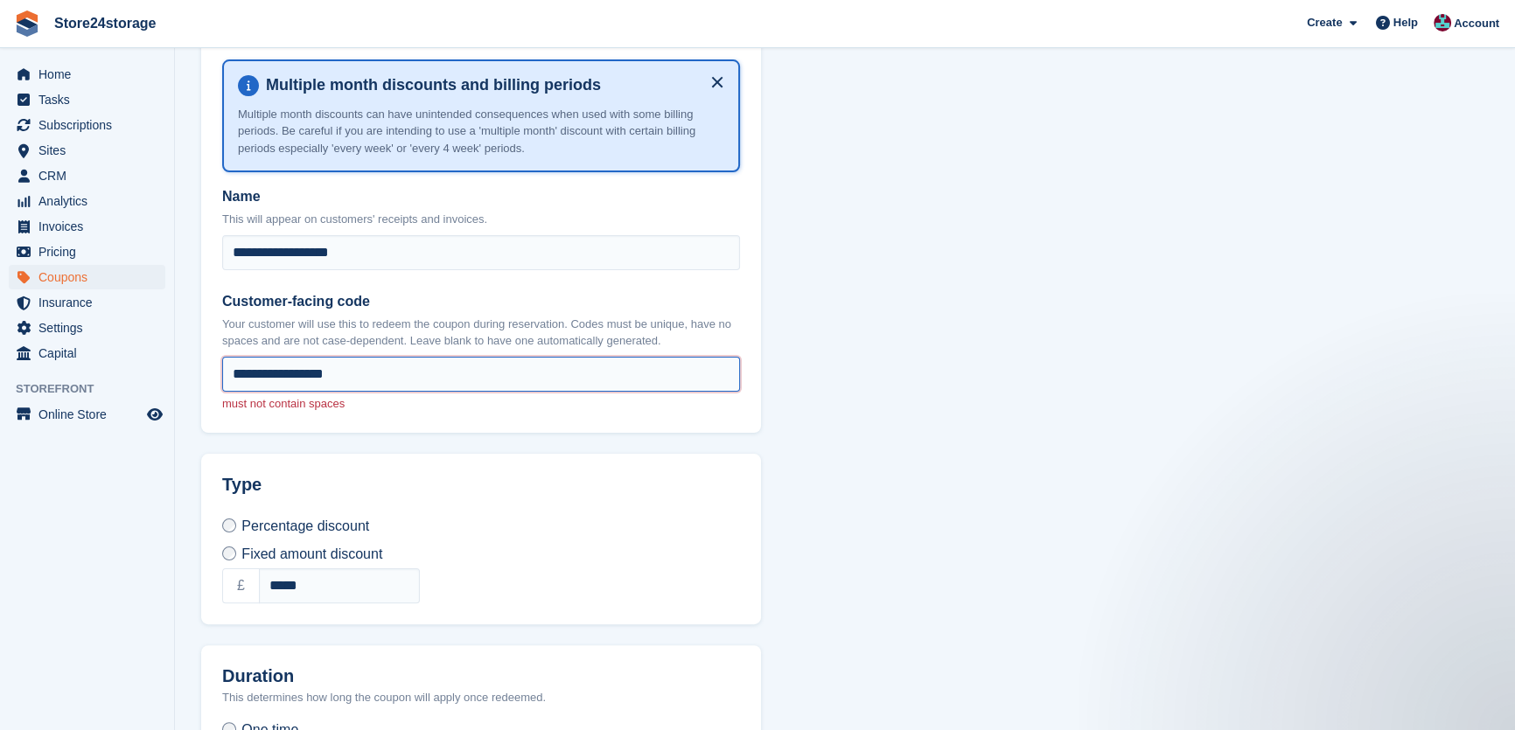
click at [235, 368] on input "**********" at bounding box center [481, 374] width 518 height 35
click at [659, 520] on div "Percentage discount %" at bounding box center [481, 526] width 518 height 21
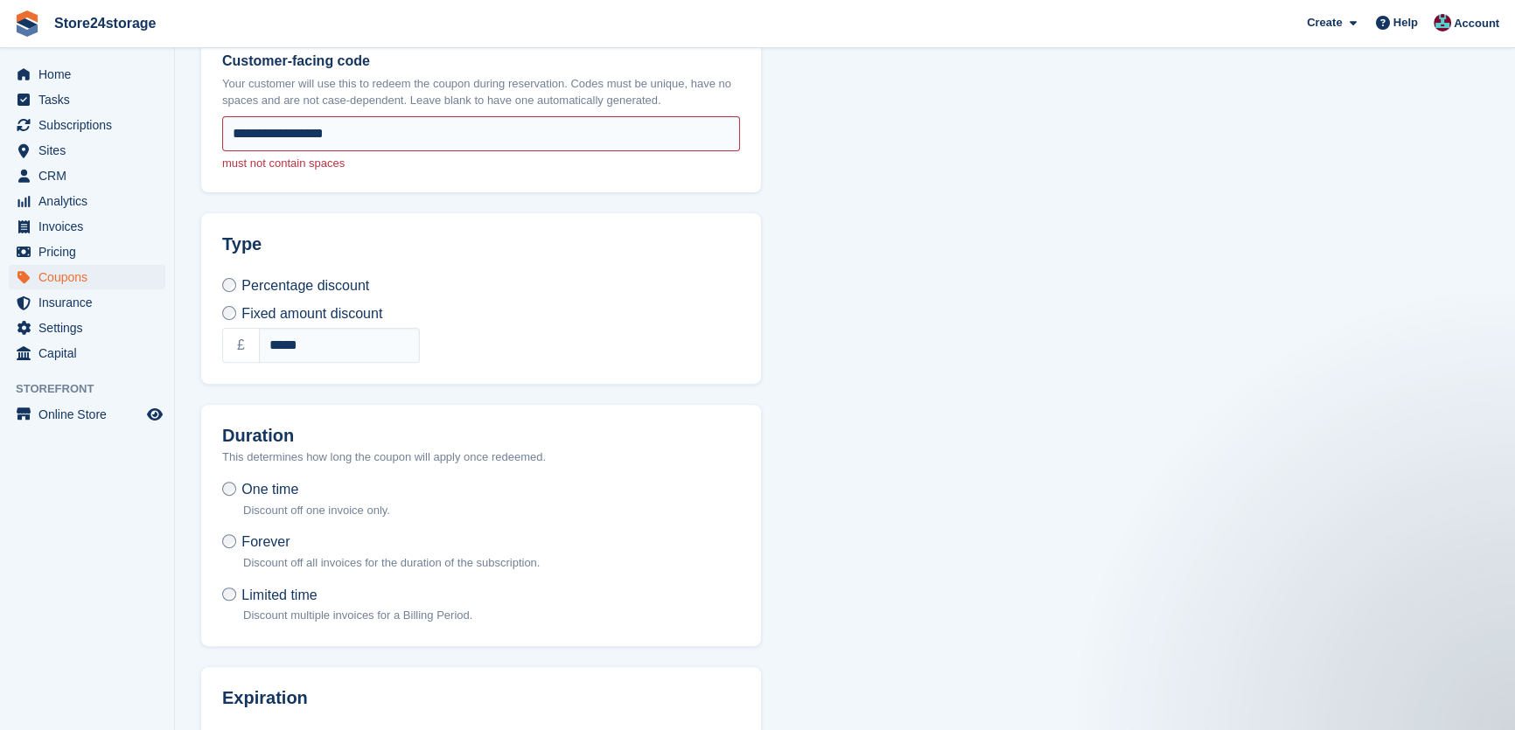
scroll to position [853, 0]
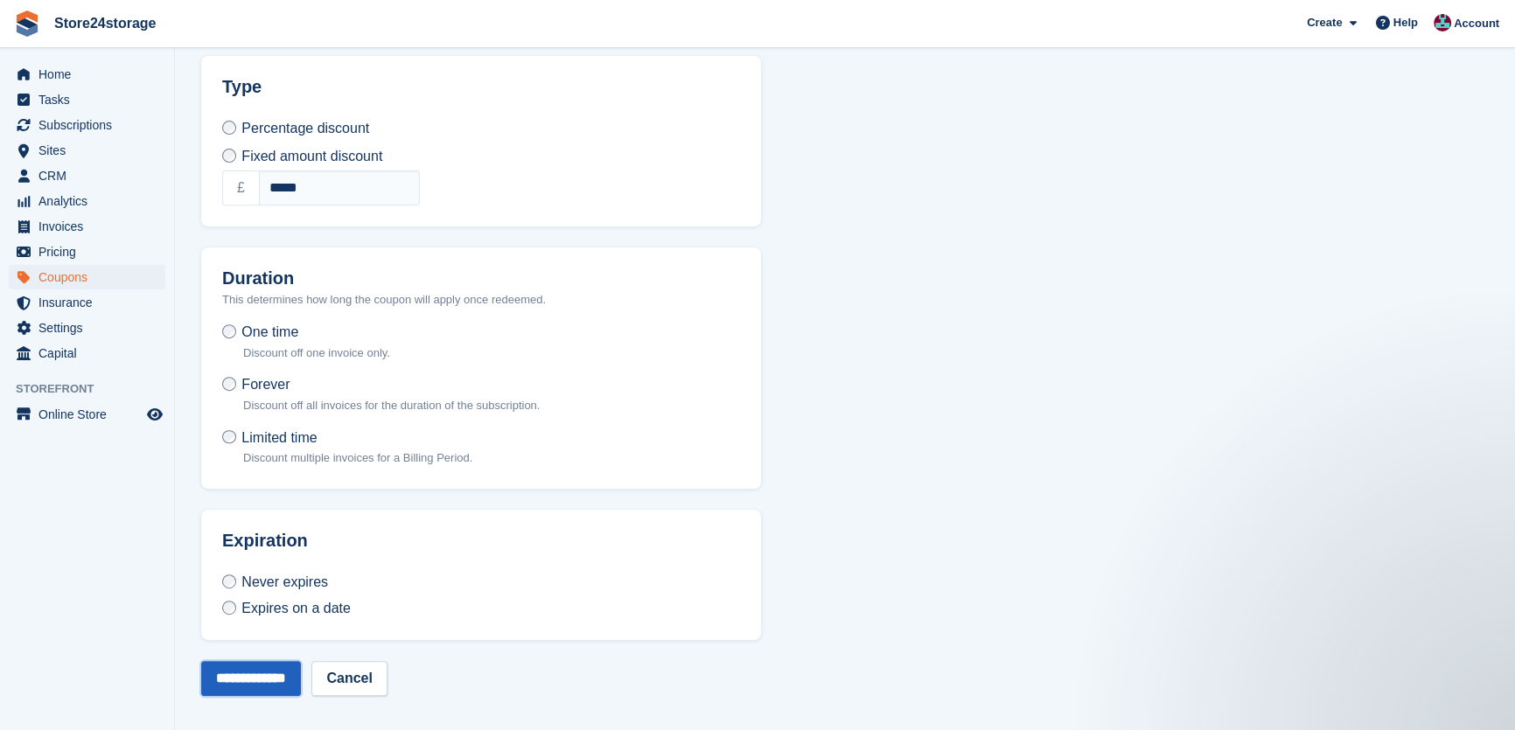
click at [224, 674] on input "**********" at bounding box center [251, 678] width 100 height 35
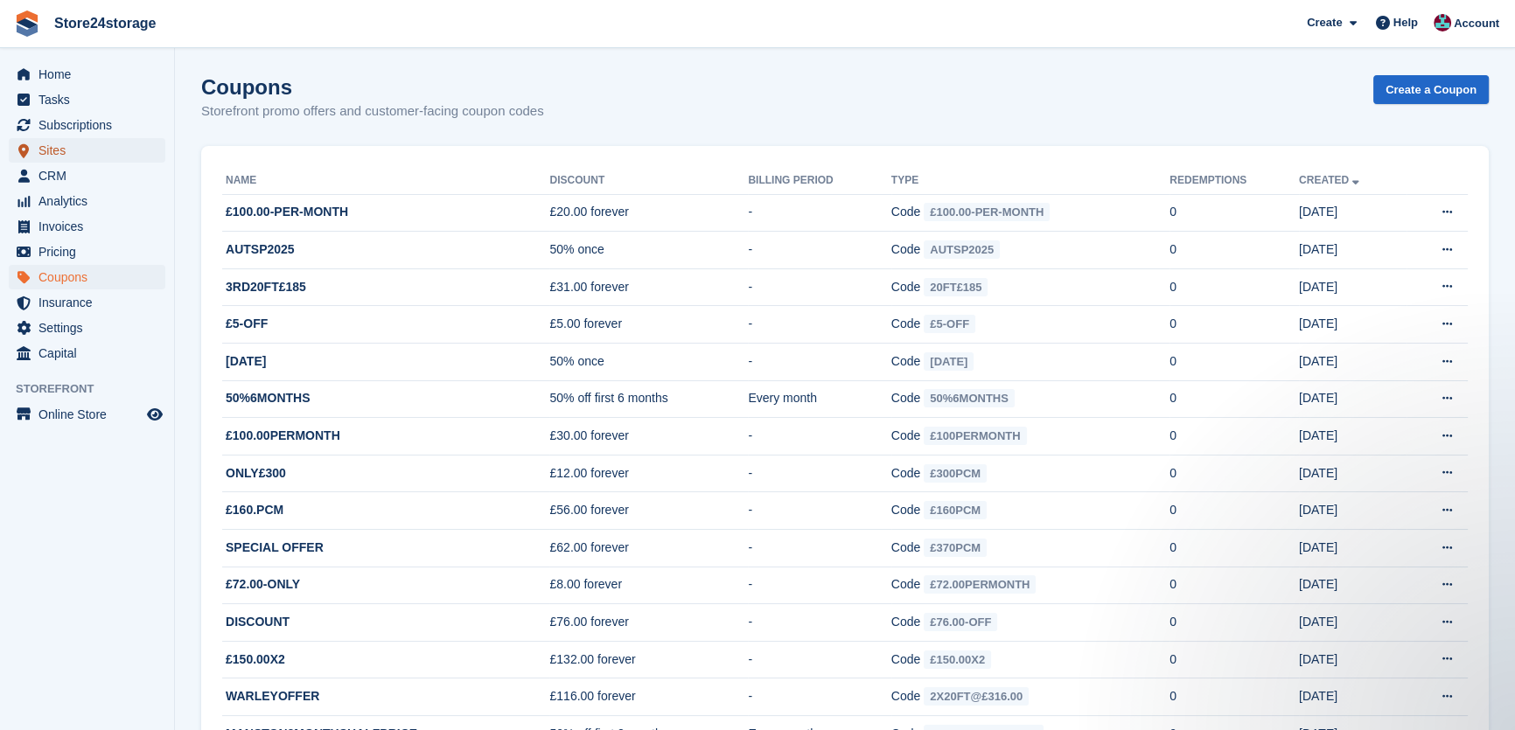
click at [86, 152] on span "Sites" at bounding box center [90, 150] width 105 height 24
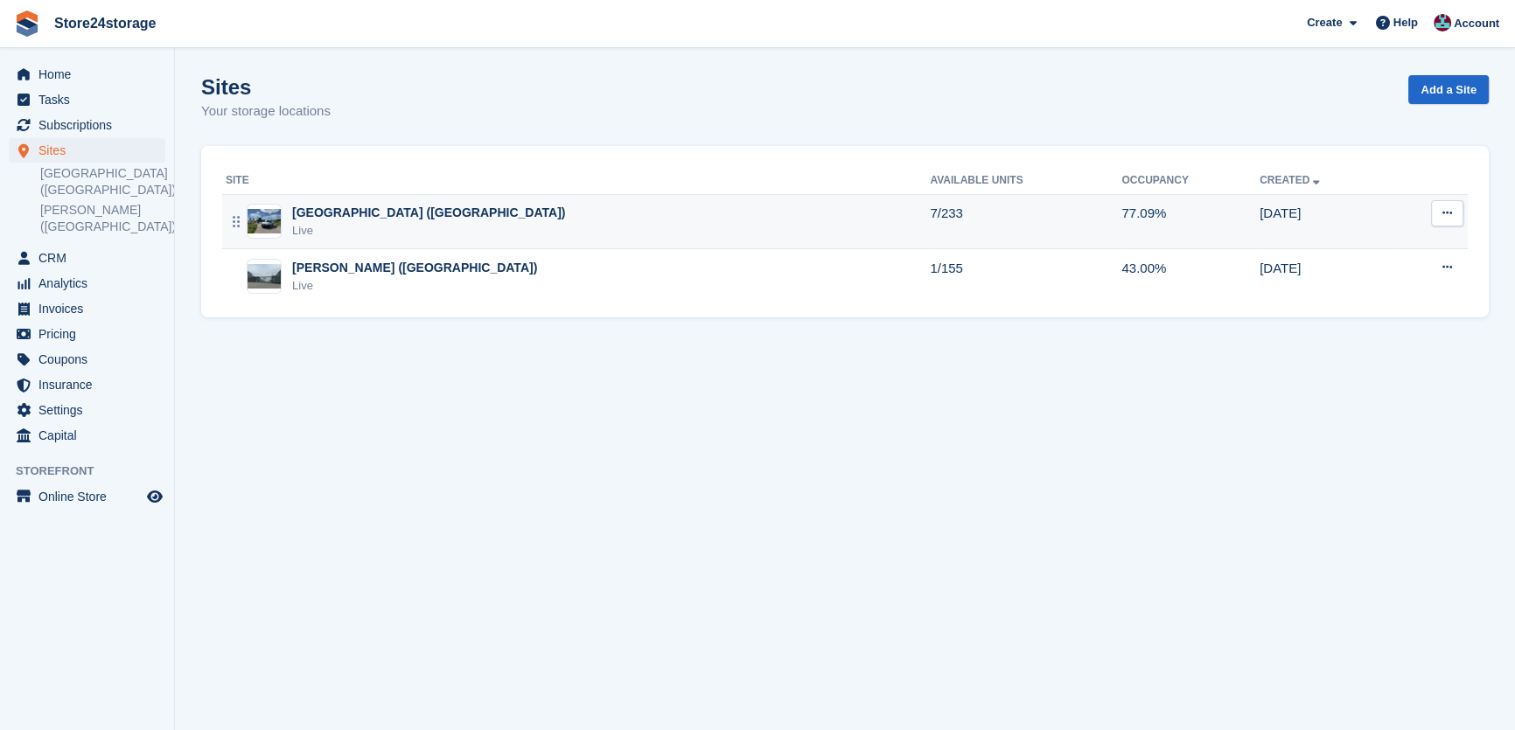
click at [361, 225] on div "Live" at bounding box center [428, 230] width 273 height 17
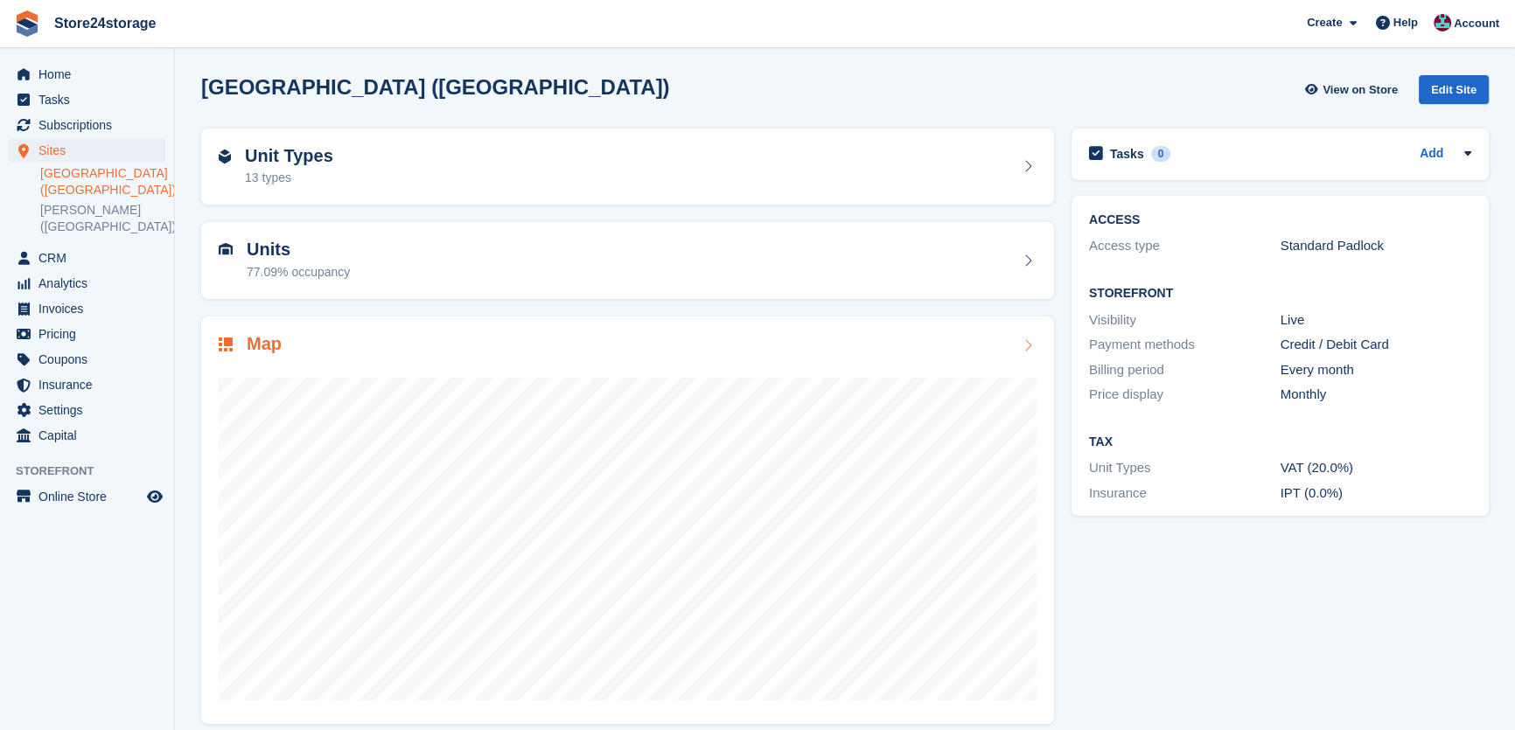
click at [367, 354] on div "Map" at bounding box center [628, 346] width 818 height 24
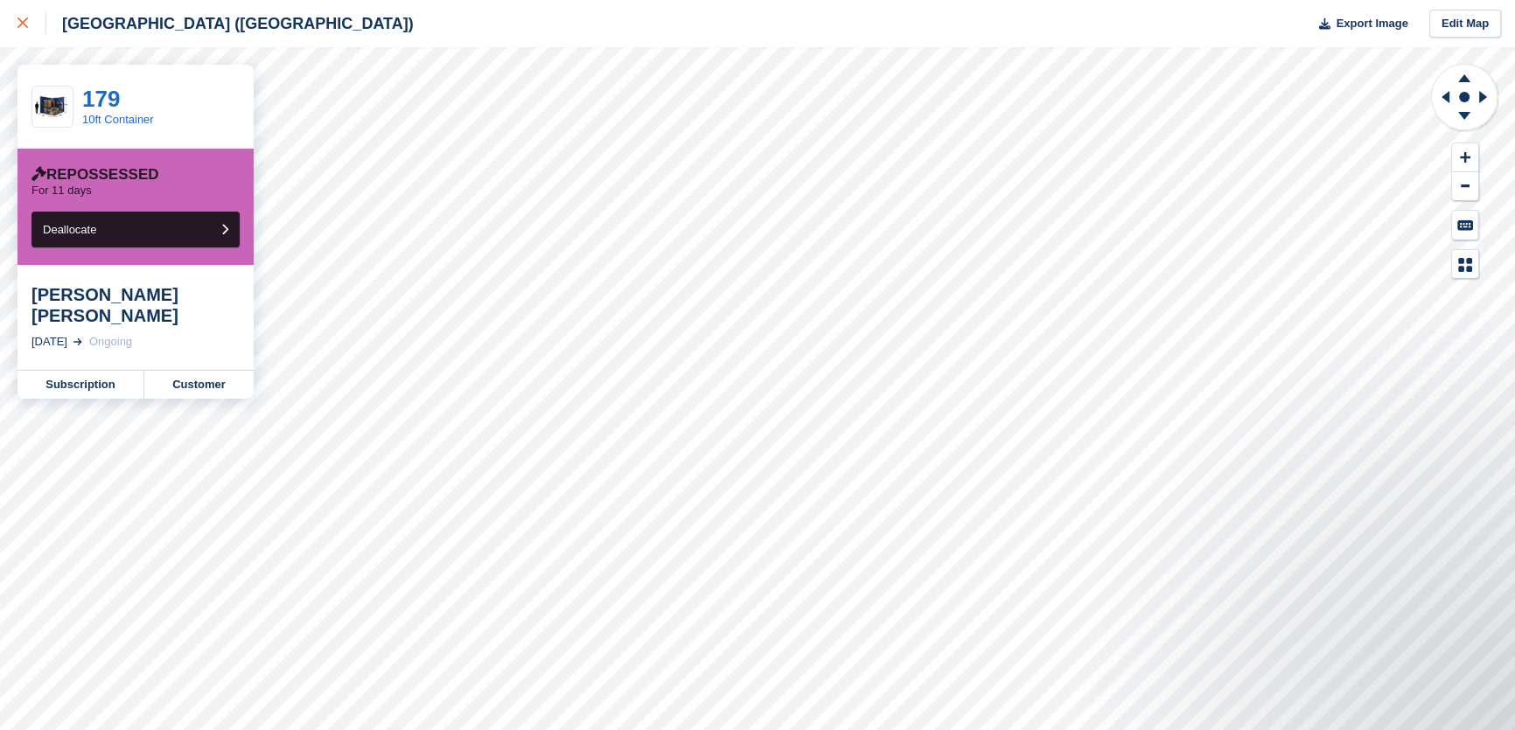
click at [24, 29] on div at bounding box center [31, 23] width 29 height 21
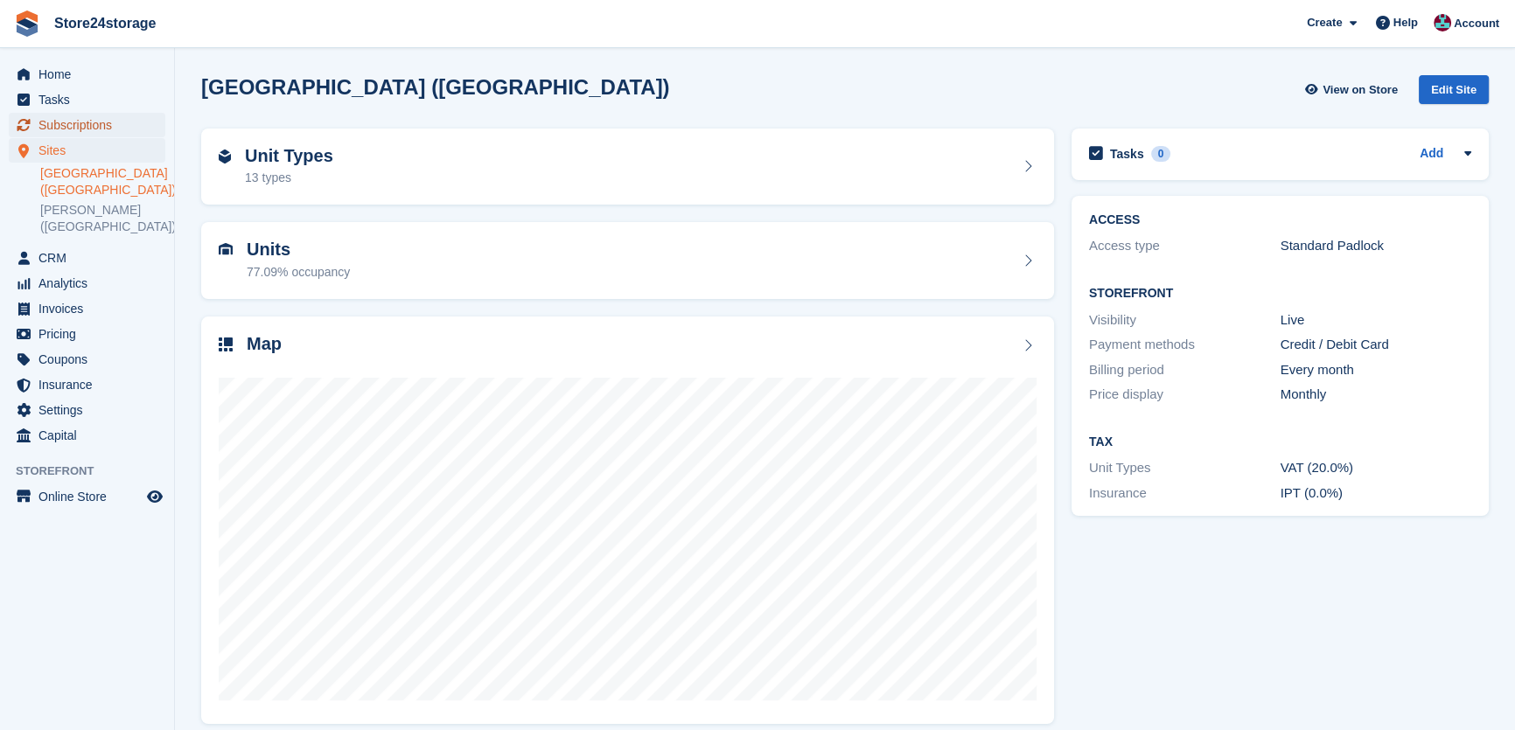
click at [115, 131] on span "Subscriptions" at bounding box center [90, 125] width 105 height 24
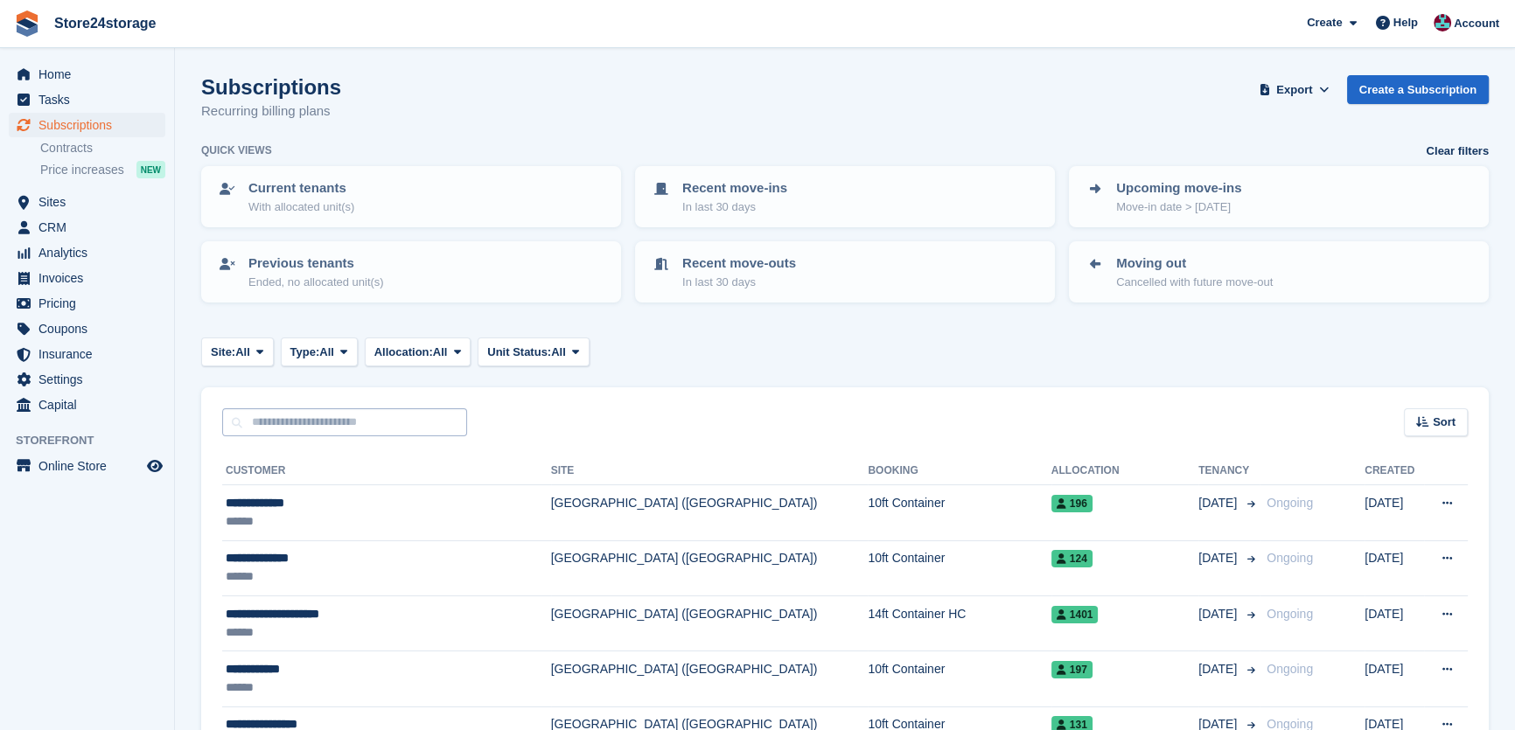
drag, startPoint x: 309, startPoint y: 451, endPoint x: 310, endPoint y: 433, distance: 18.4
click at [310, 433] on input "text" at bounding box center [344, 422] width 245 height 29
type input "*****"
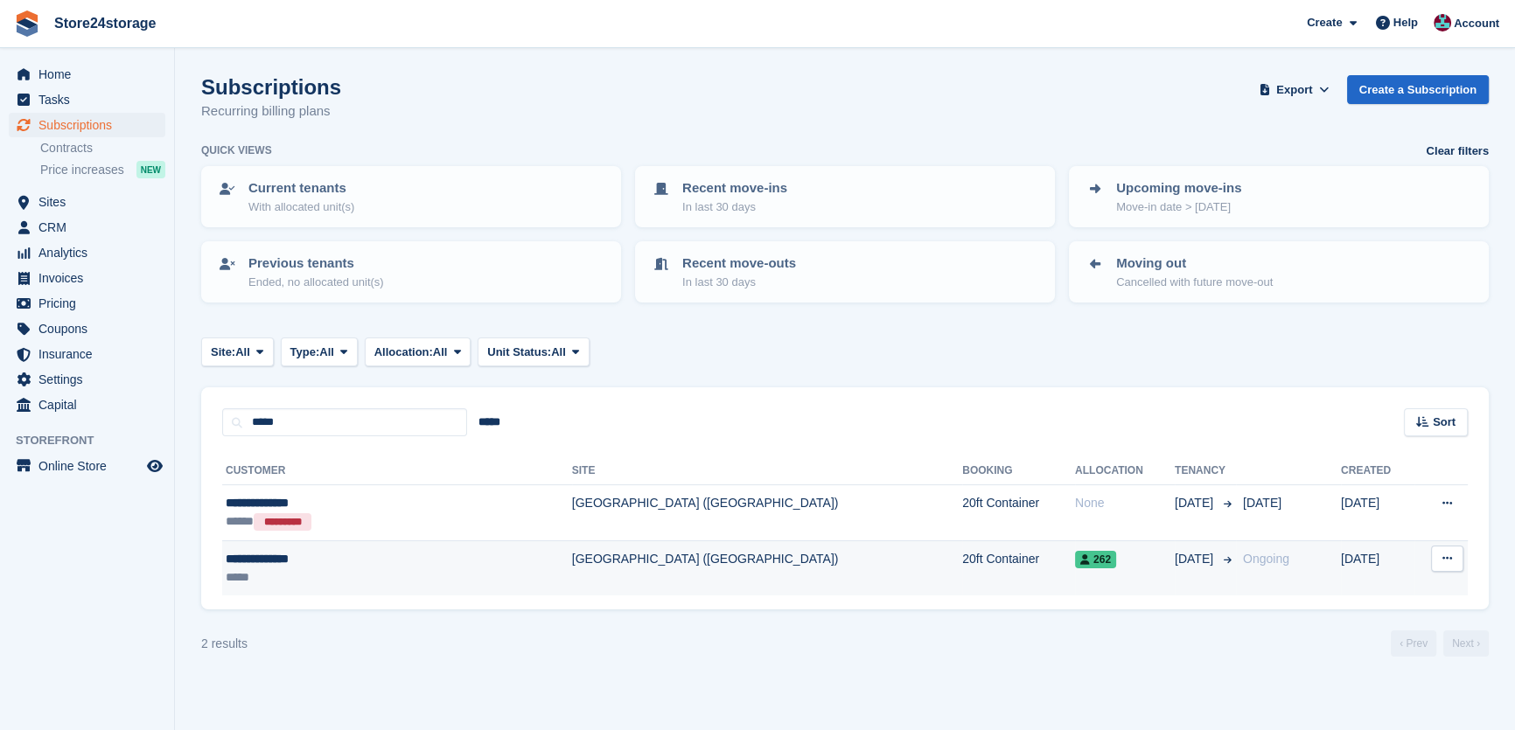
click at [400, 571] on div "*****" at bounding box center [343, 577] width 235 height 18
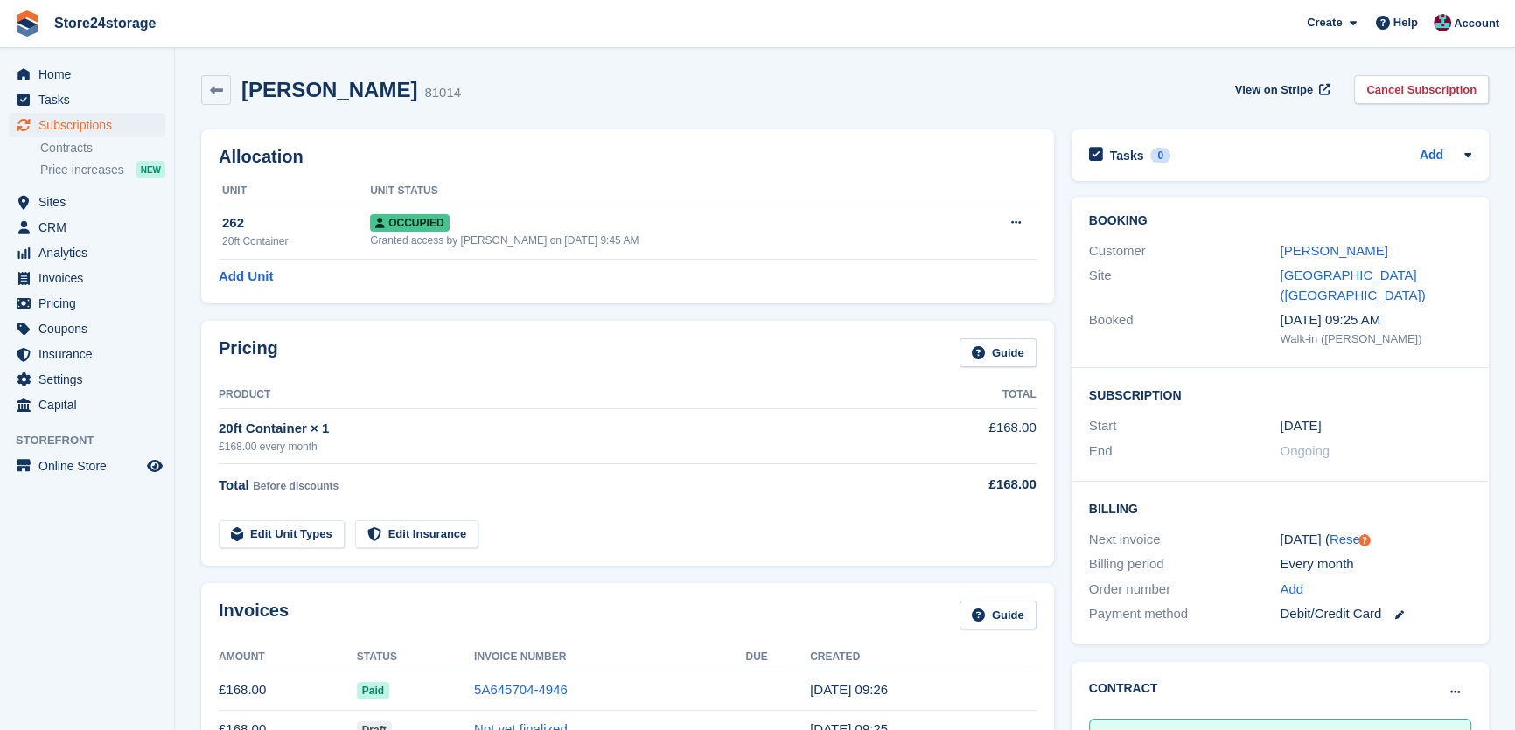
click at [1360, 256] on div "nikki mitchell" at bounding box center [1376, 251] width 192 height 20
click at [1349, 248] on link "nikki mitchell" at bounding box center [1334, 250] width 108 height 15
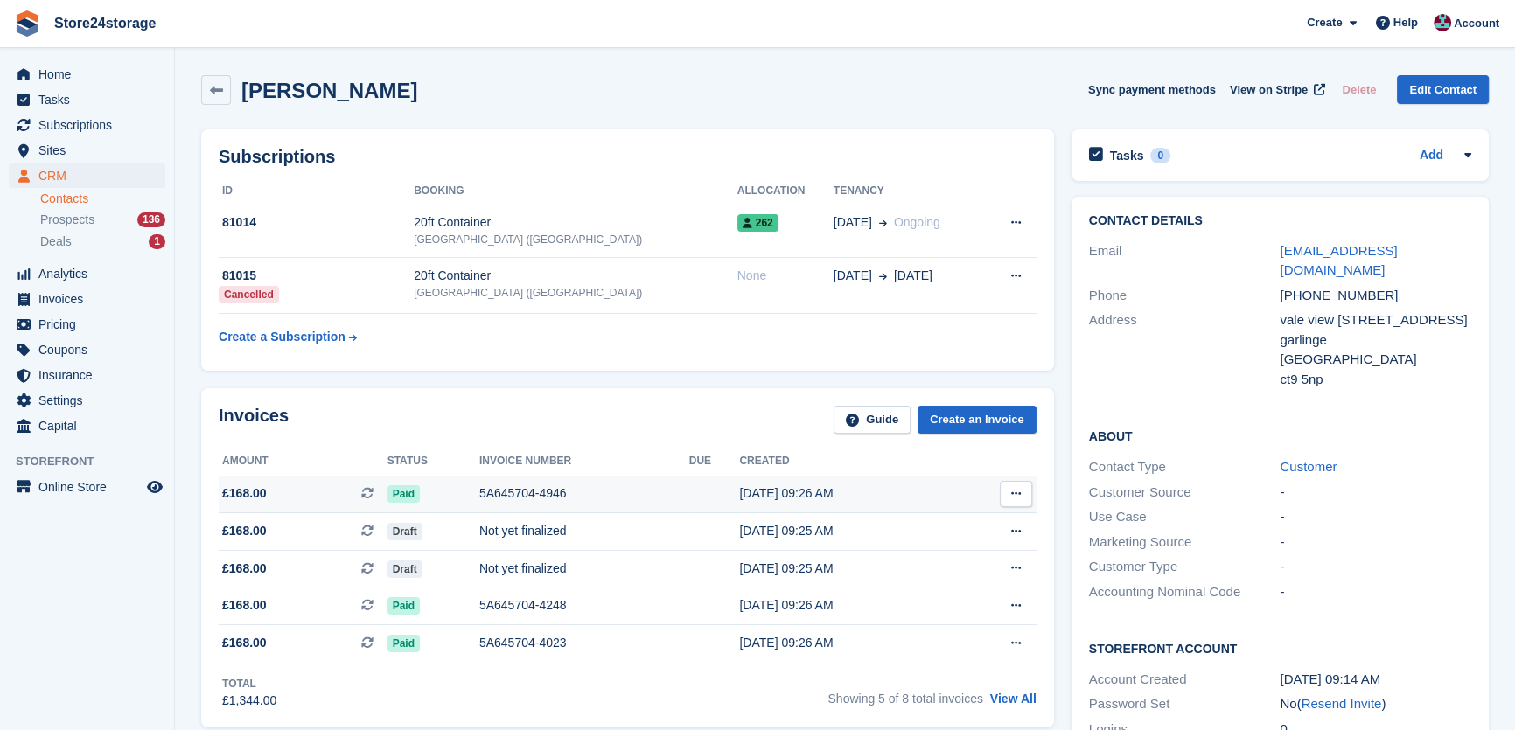
click at [547, 487] on div "5A645704-4946" at bounding box center [584, 494] width 210 height 18
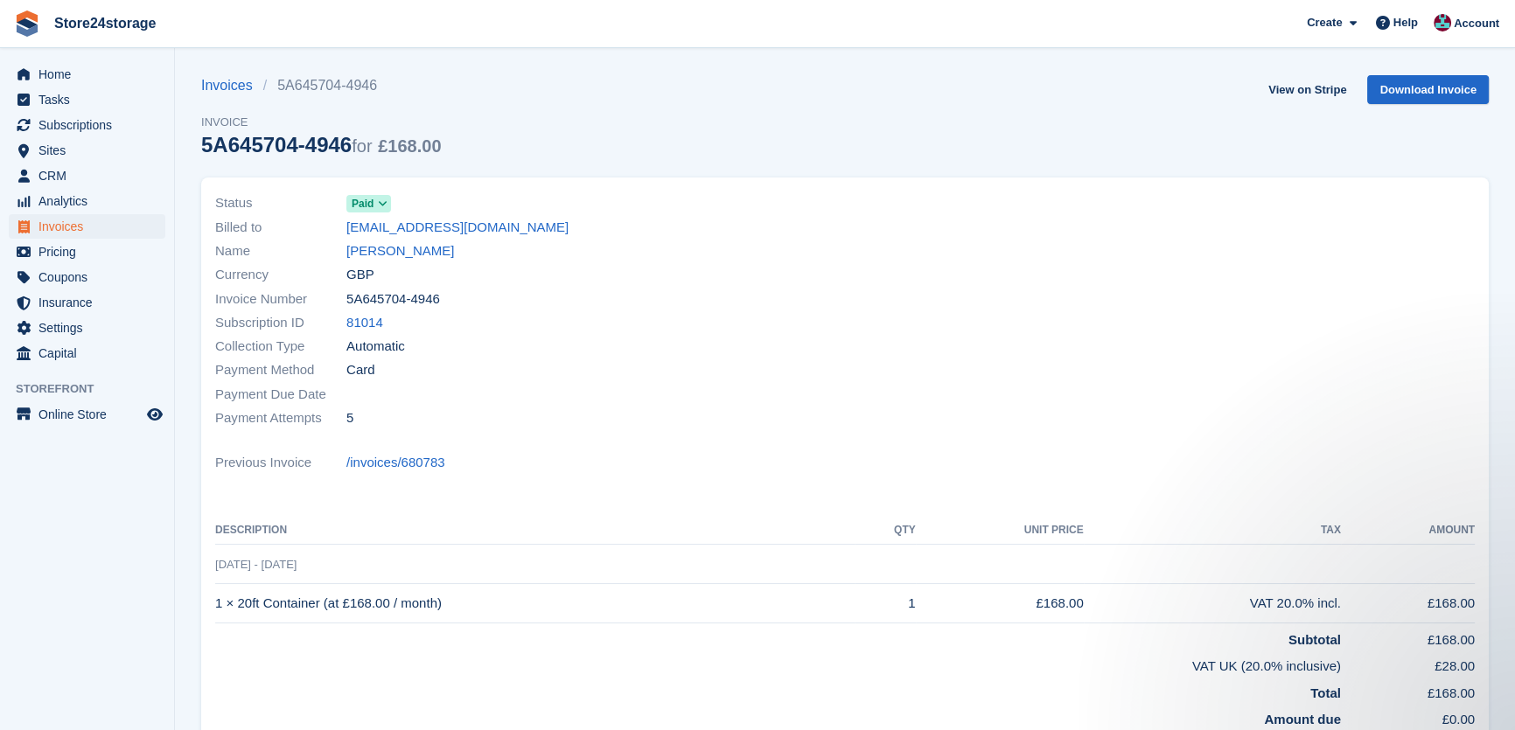
click at [374, 263] on div "Currency GBP" at bounding box center [524, 275] width 619 height 24
click at [384, 248] on link "nikki mitchell" at bounding box center [400, 251] width 108 height 20
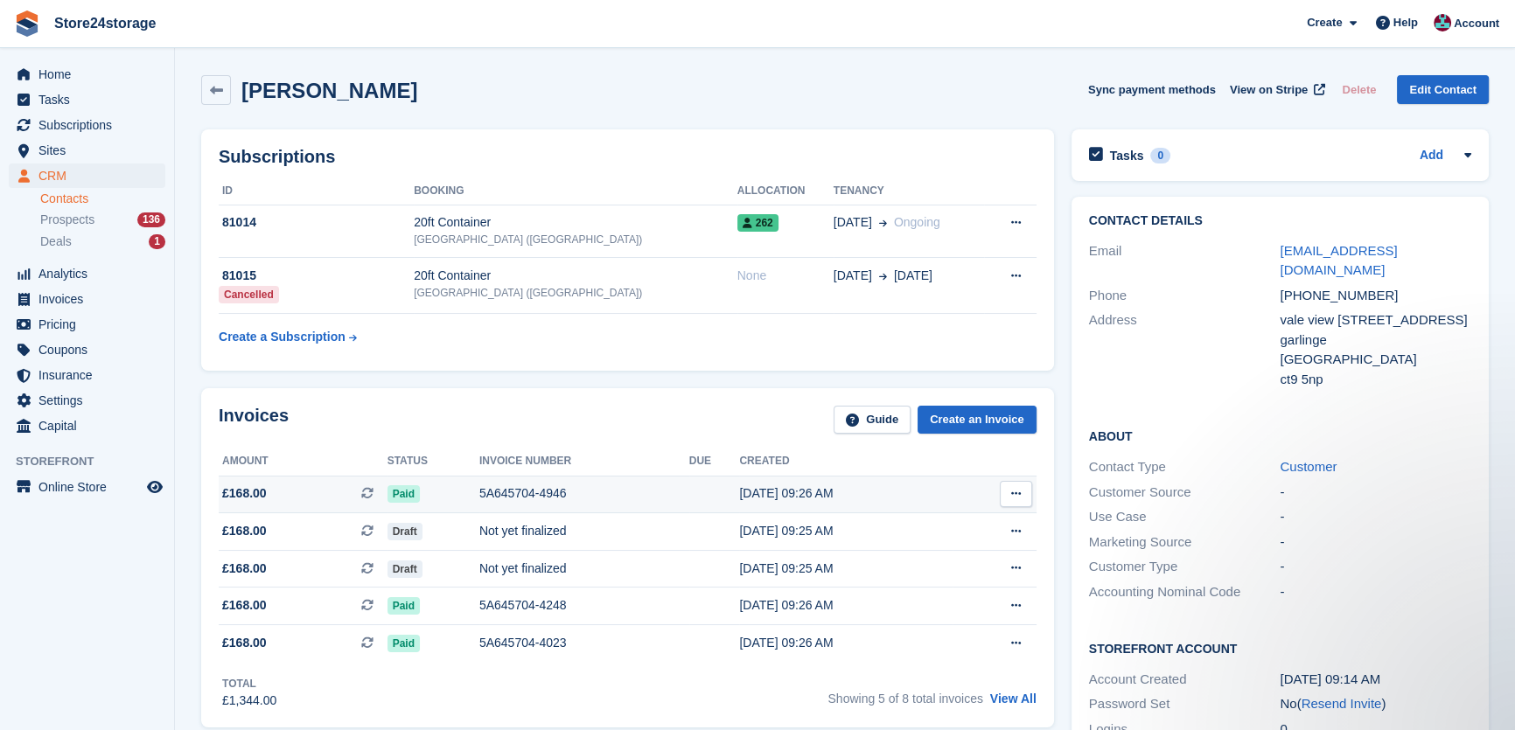
click at [1011, 489] on icon at bounding box center [1016, 493] width 10 height 11
click at [952, 554] on p "View on Stripe" at bounding box center [948, 554] width 152 height 28
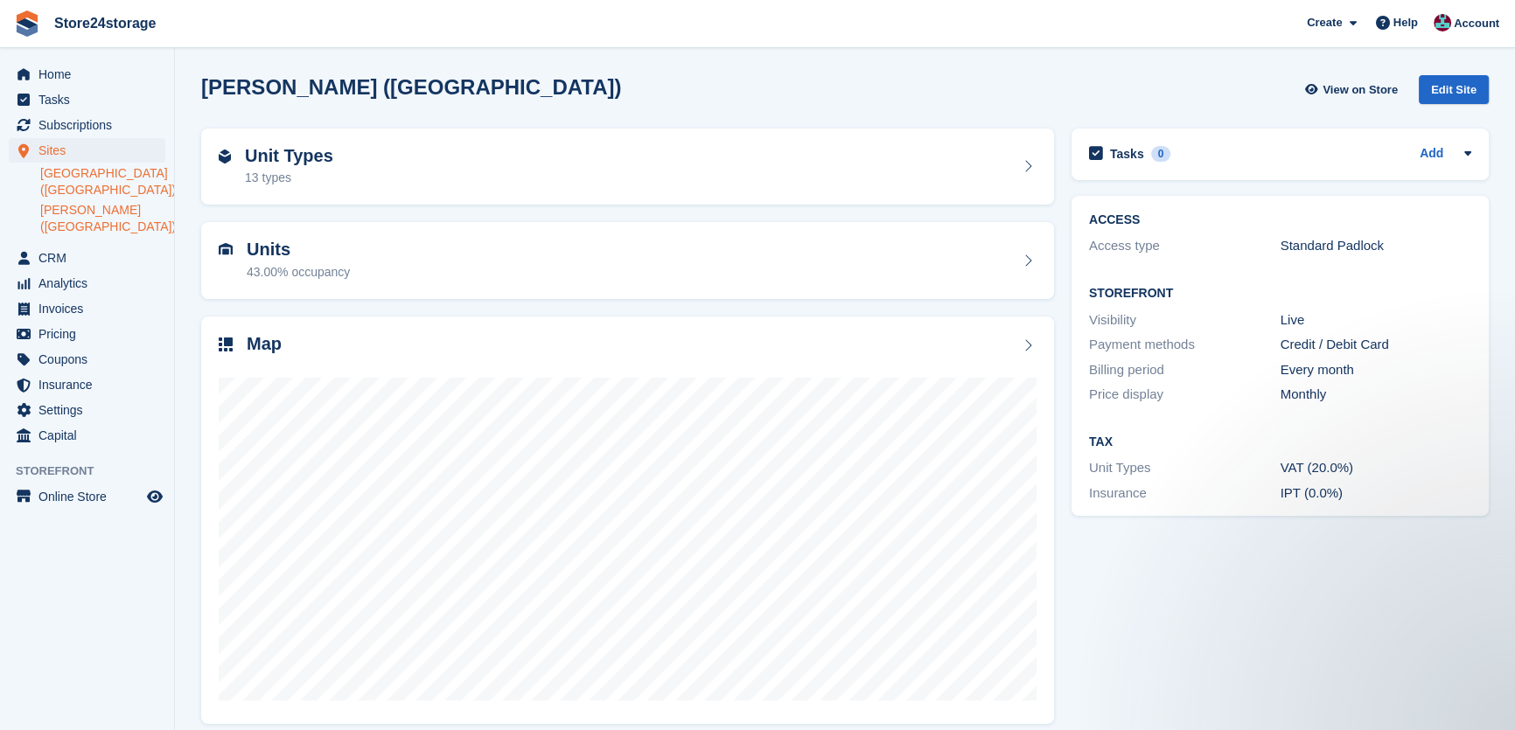
click at [91, 184] on link "[GEOGRAPHIC_DATA] ([GEOGRAPHIC_DATA])" at bounding box center [102, 181] width 125 height 33
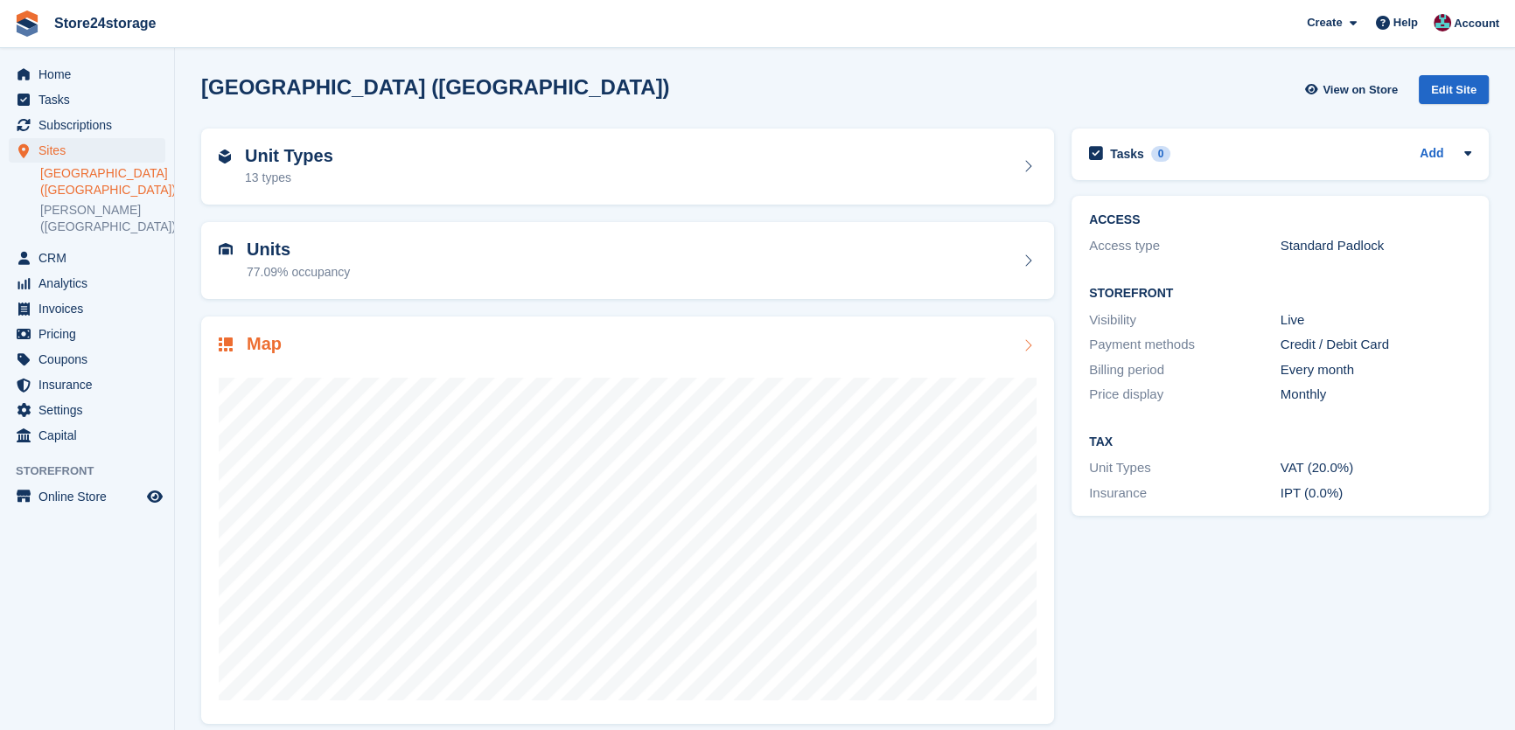
click at [336, 359] on div at bounding box center [628, 532] width 818 height 350
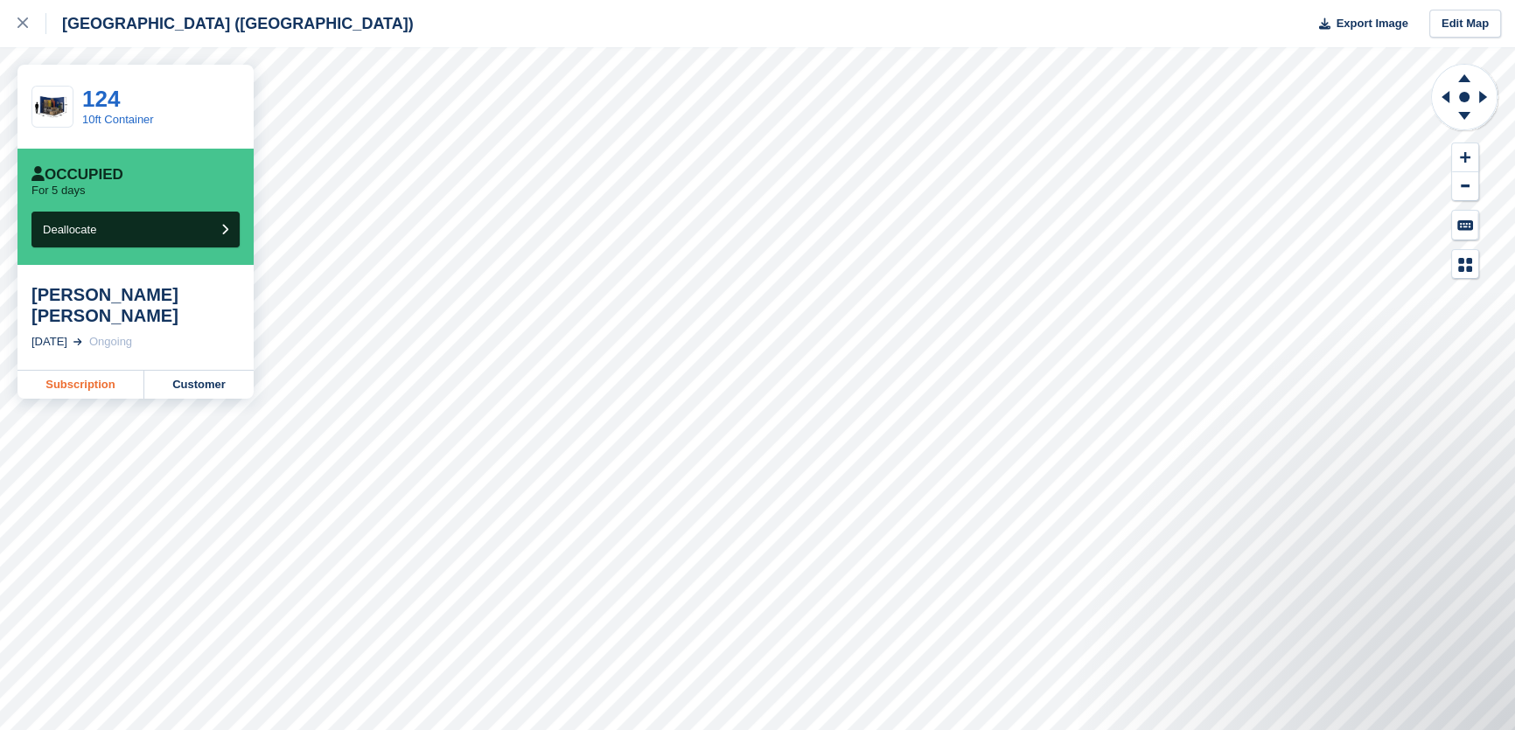
click at [126, 371] on link "Subscription" at bounding box center [80, 385] width 127 height 28
click at [80, 366] on link "Subscription" at bounding box center [80, 364] width 127 height 28
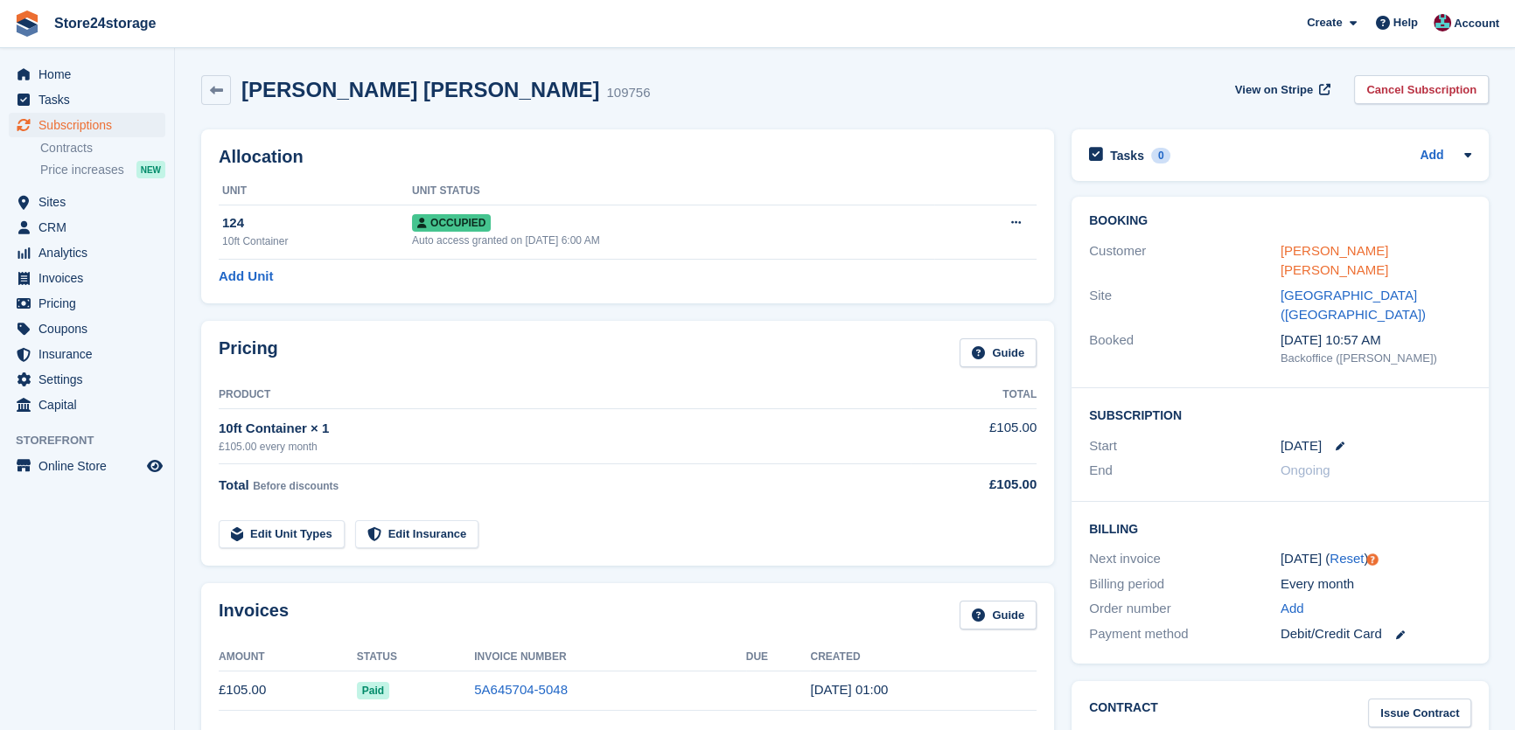
click at [1326, 245] on link "mary thomasina" at bounding box center [1334, 260] width 108 height 35
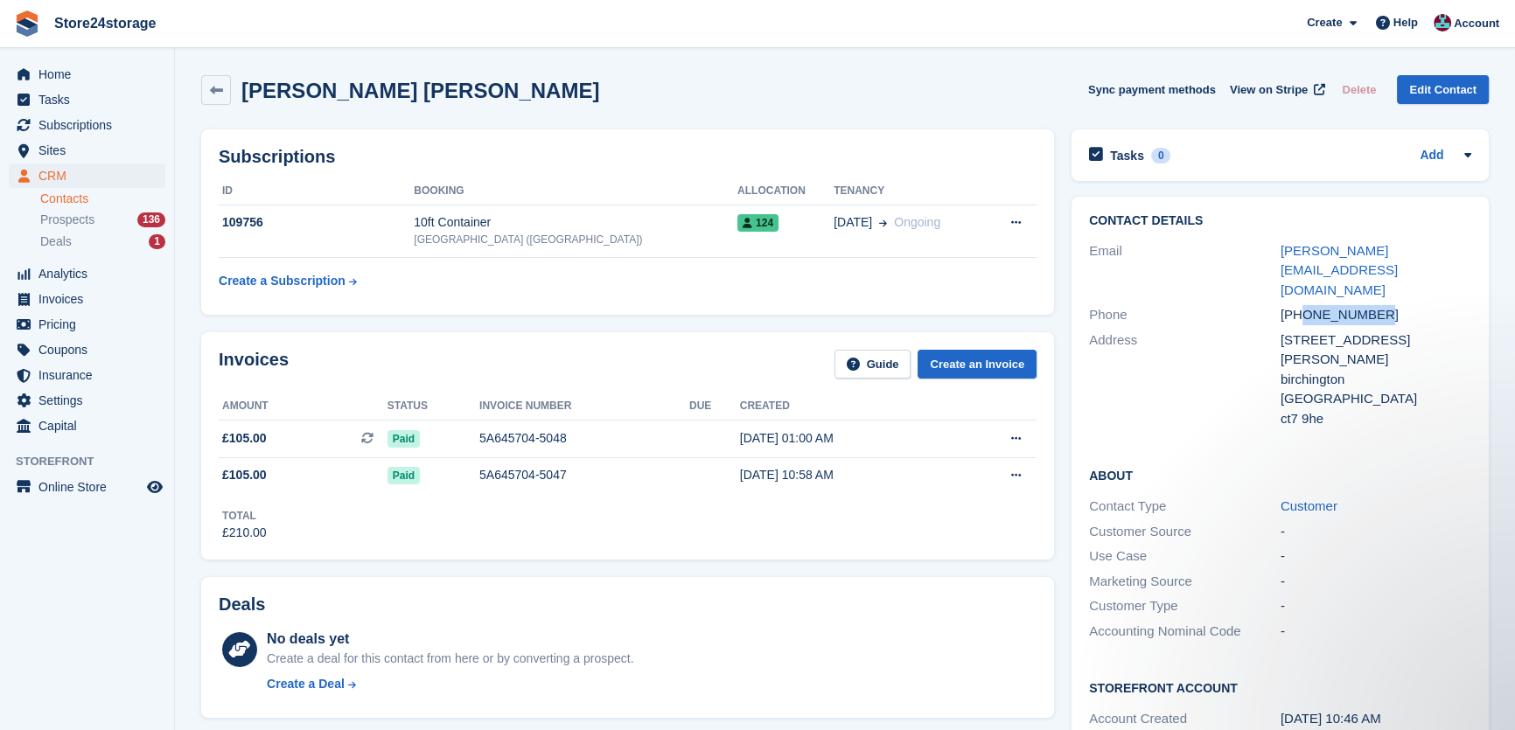
drag, startPoint x: 1376, startPoint y: 278, endPoint x: 1305, endPoint y: 276, distance: 70.9
click at [1305, 305] on div "+447806620056" at bounding box center [1376, 315] width 192 height 20
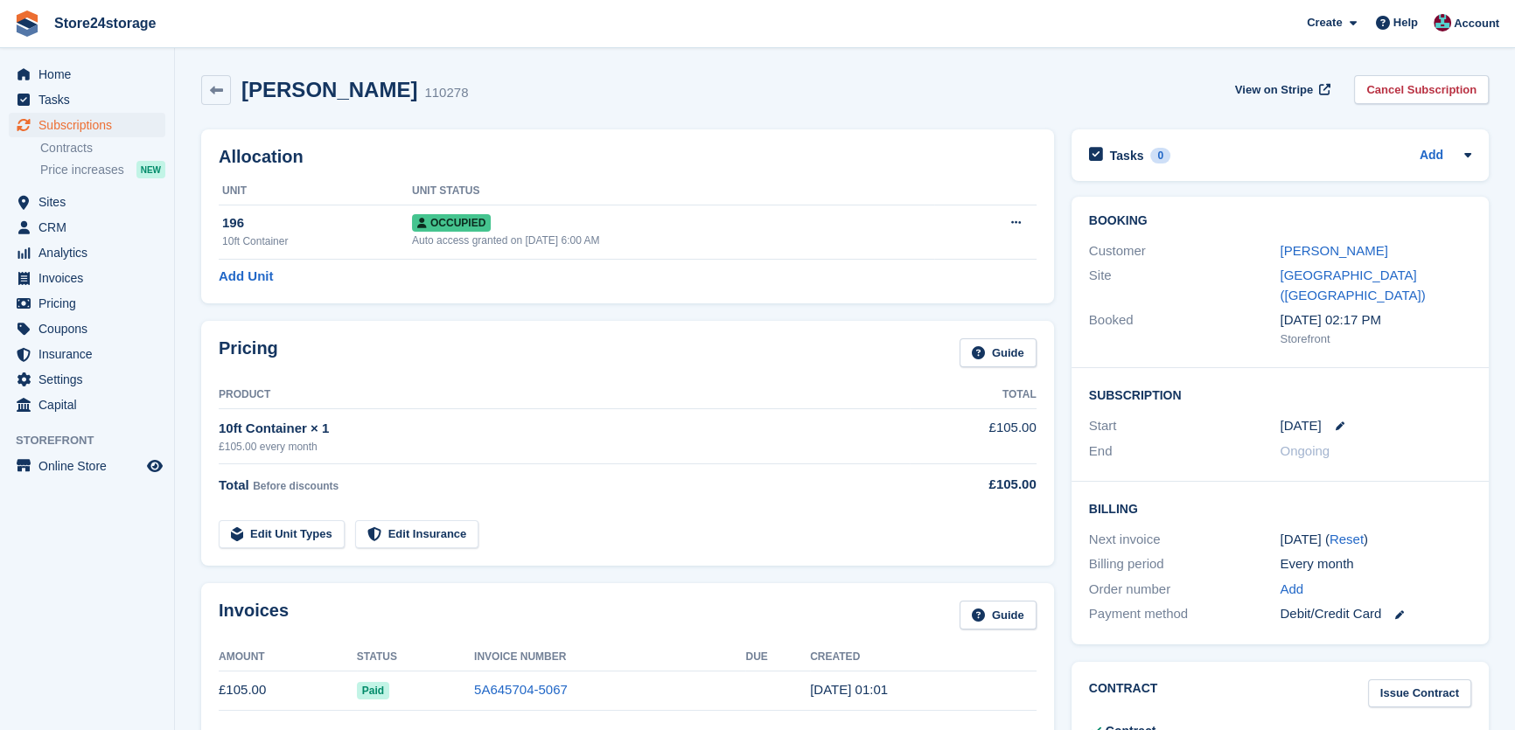
click at [1308, 260] on div "Louise murphy" at bounding box center [1376, 251] width 192 height 20
click at [1308, 258] on link "Louise murphy" at bounding box center [1334, 250] width 108 height 15
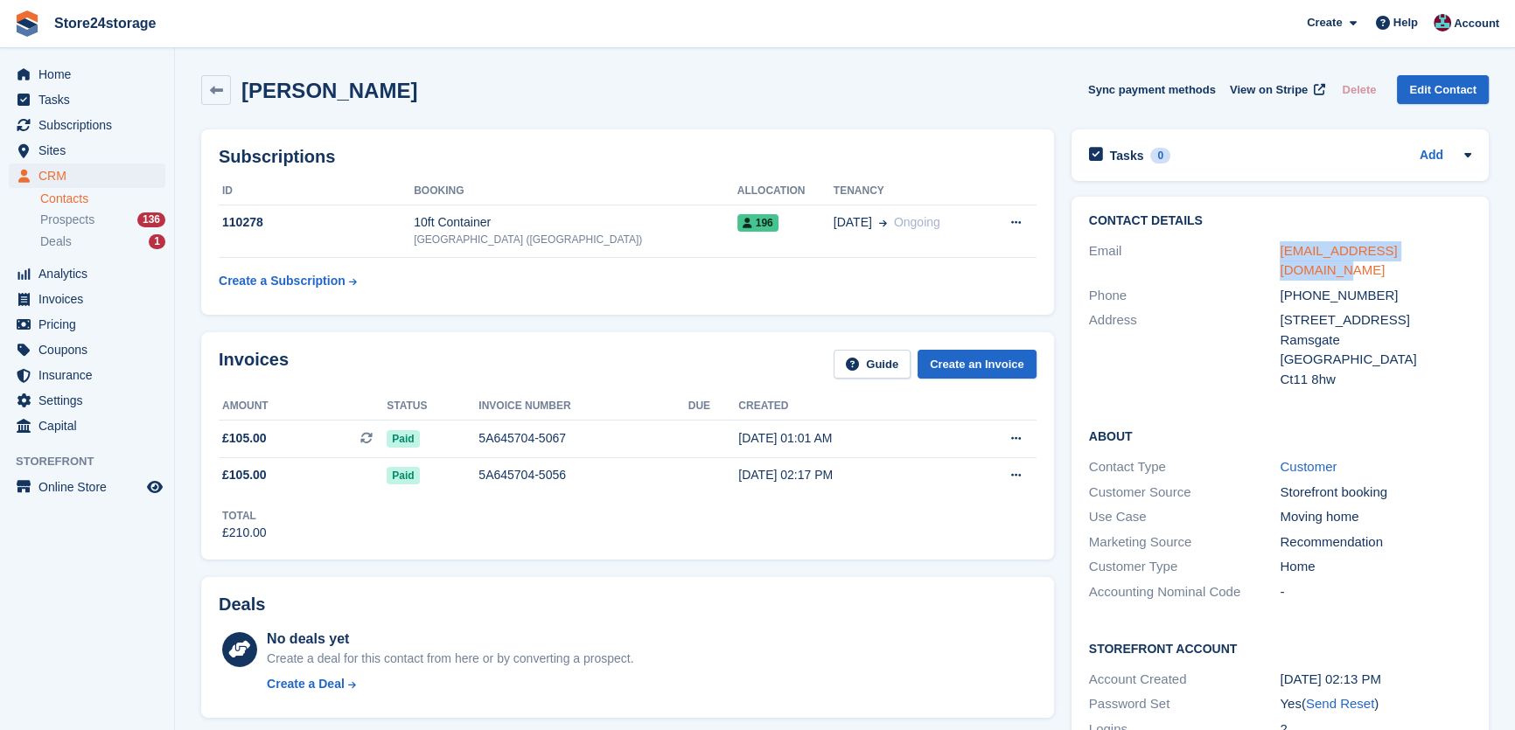
drag, startPoint x: 1450, startPoint y: 251, endPoint x: 1282, endPoint y: 248, distance: 168.0
click at [1274, 247] on div "Email louise_murph@hotmail.com" at bounding box center [1280, 261] width 382 height 45
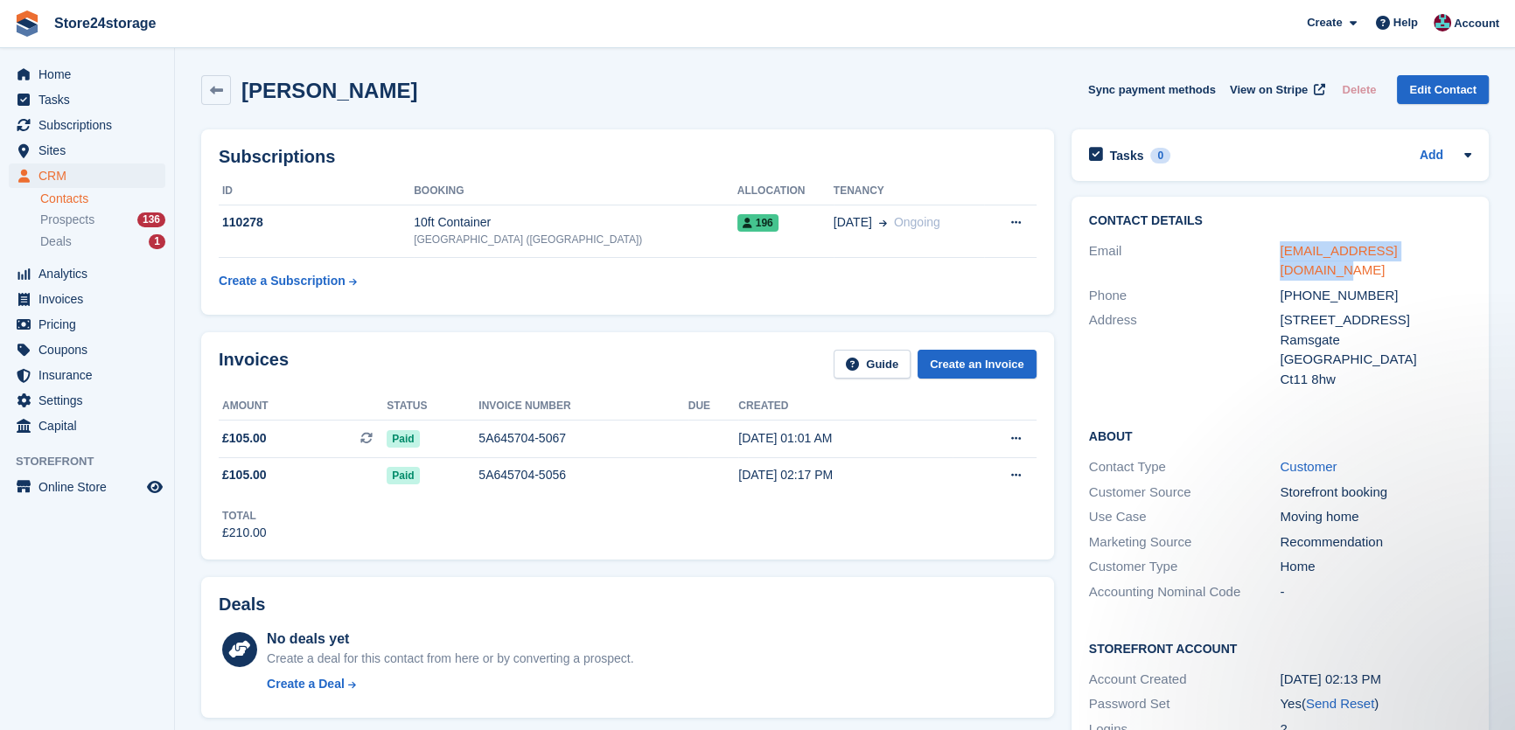
copy div "louise_murph@hotmail.com"
drag, startPoint x: 1377, startPoint y: 276, endPoint x: 1308, endPoint y: 275, distance: 69.1
click at [1307, 286] on div "+447929127061" at bounding box center [1376, 296] width 192 height 20
drag, startPoint x: 1308, startPoint y: 275, endPoint x: 1377, endPoint y: 279, distance: 69.2
click at [1378, 286] on div "+447929127061" at bounding box center [1376, 296] width 192 height 20
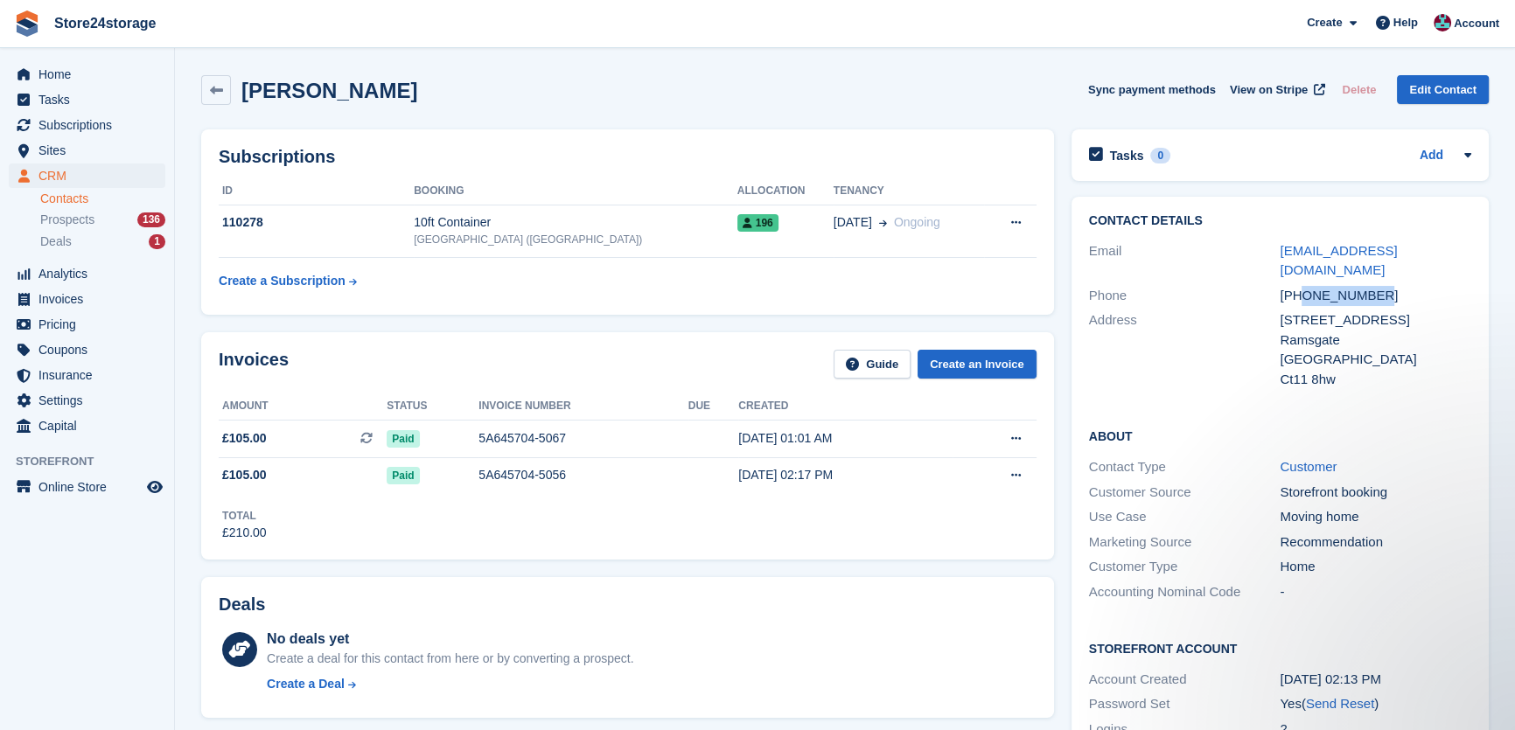
copy div "7929127061"
click at [231, 96] on div "Louise murphy" at bounding box center [324, 91] width 186 height 24
click at [256, 92] on h2 "Louise murphy" at bounding box center [329, 91] width 176 height 24
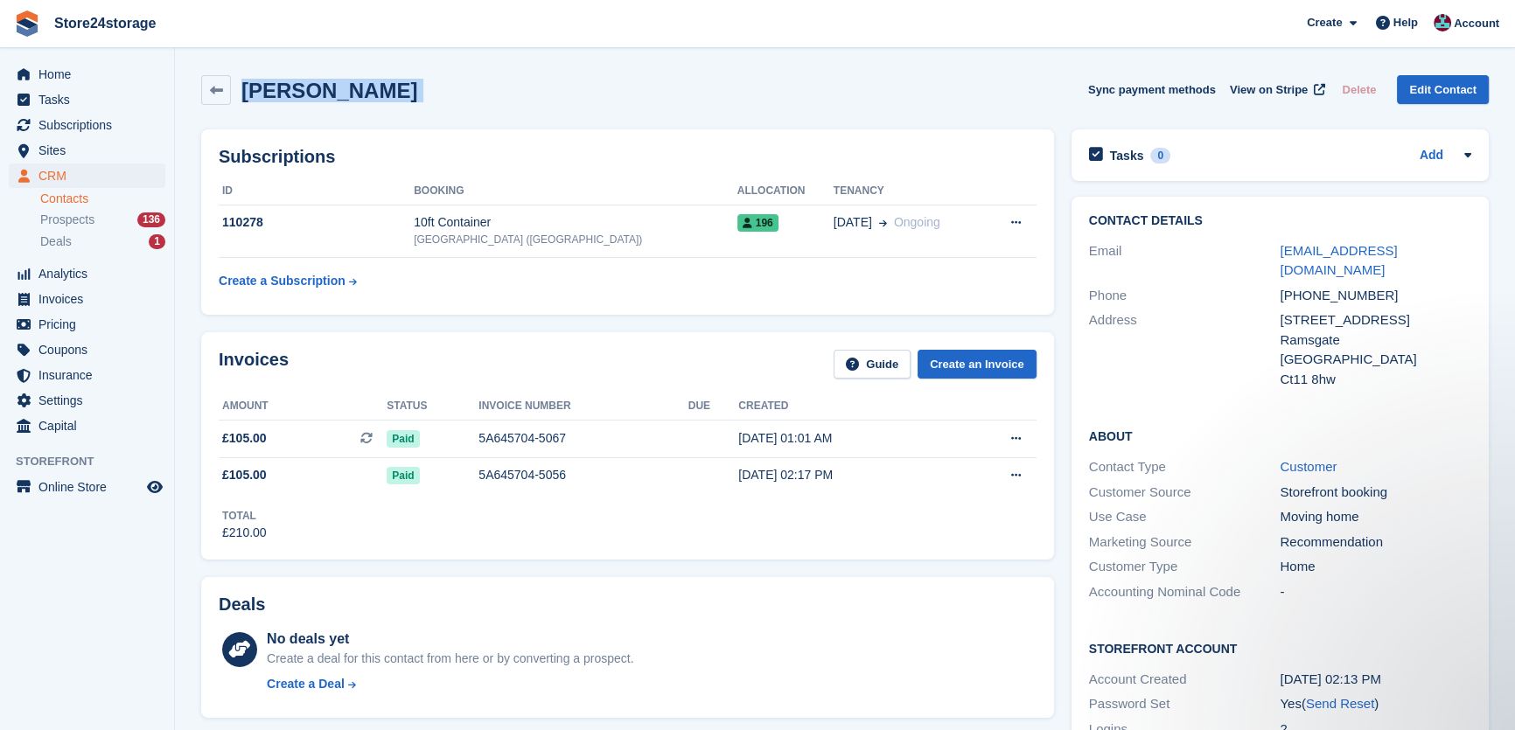
copy div "Louise murphy Sync payment methods View on Stripe Delete Edit Contact"
drag, startPoint x: 1376, startPoint y: 276, endPoint x: 1299, endPoint y: 276, distance: 77.0
click at [1299, 286] on div "+447929127061" at bounding box center [1376, 296] width 192 height 20
click at [1316, 286] on div "+447929127061" at bounding box center [1376, 296] width 192 height 20
drag, startPoint x: 1378, startPoint y: 276, endPoint x: 1300, endPoint y: 274, distance: 78.8
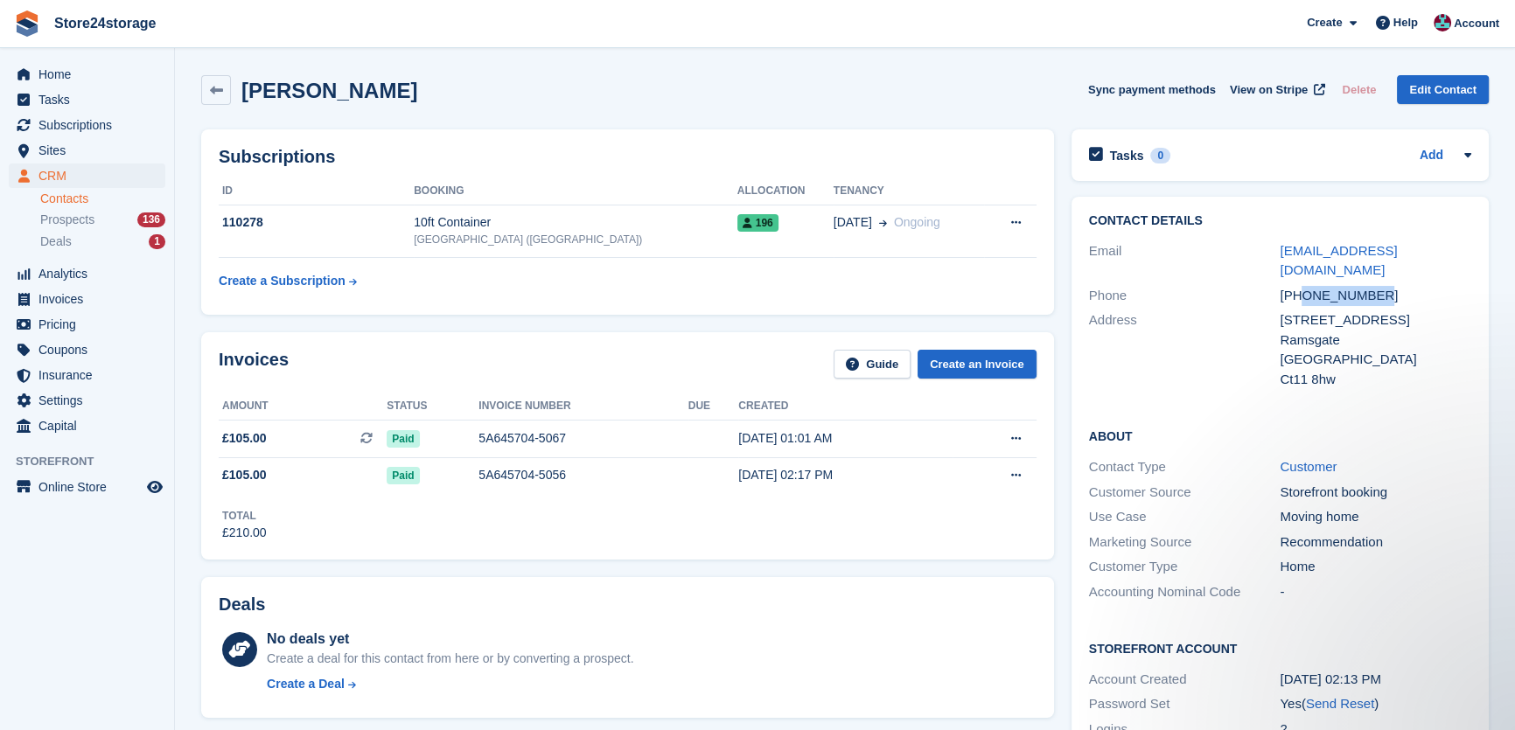
click at [1300, 286] on div "+447929127061" at bounding box center [1376, 296] width 192 height 20
copy div "7929127061"
click at [97, 131] on span "Subscriptions" at bounding box center [90, 125] width 105 height 24
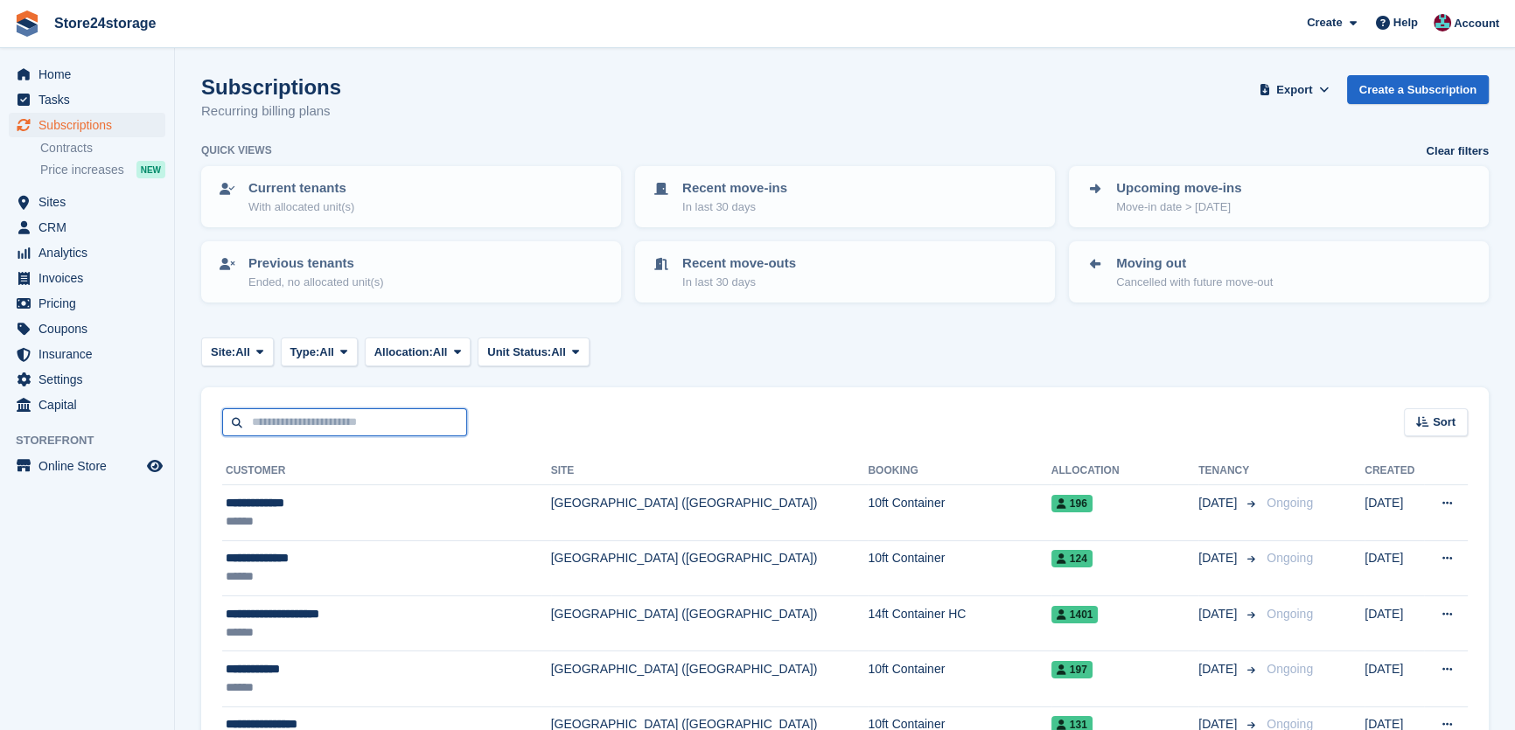
click at [289, 414] on input "text" at bounding box center [344, 422] width 245 height 29
type input "******"
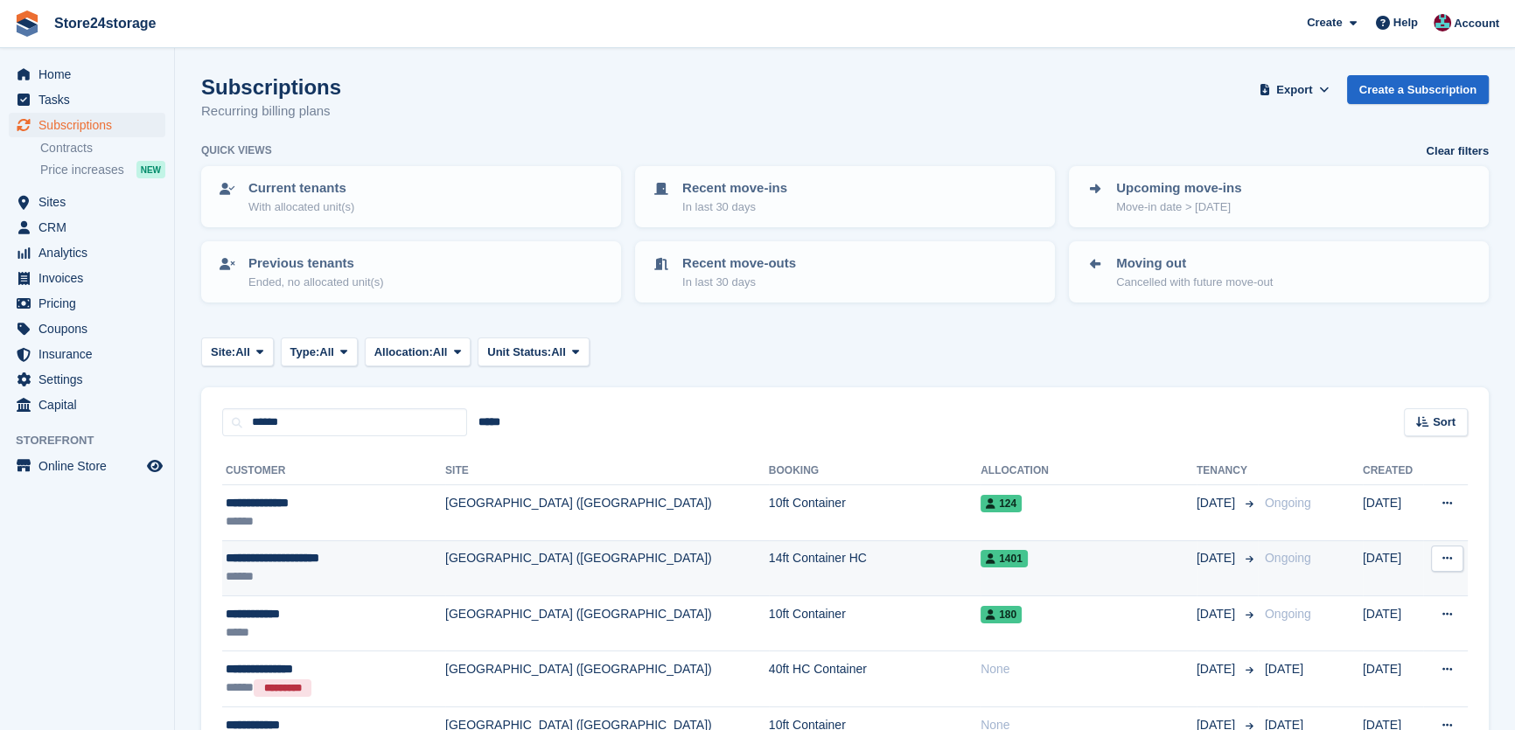
click at [334, 571] on div "******" at bounding box center [316, 577] width 180 height 18
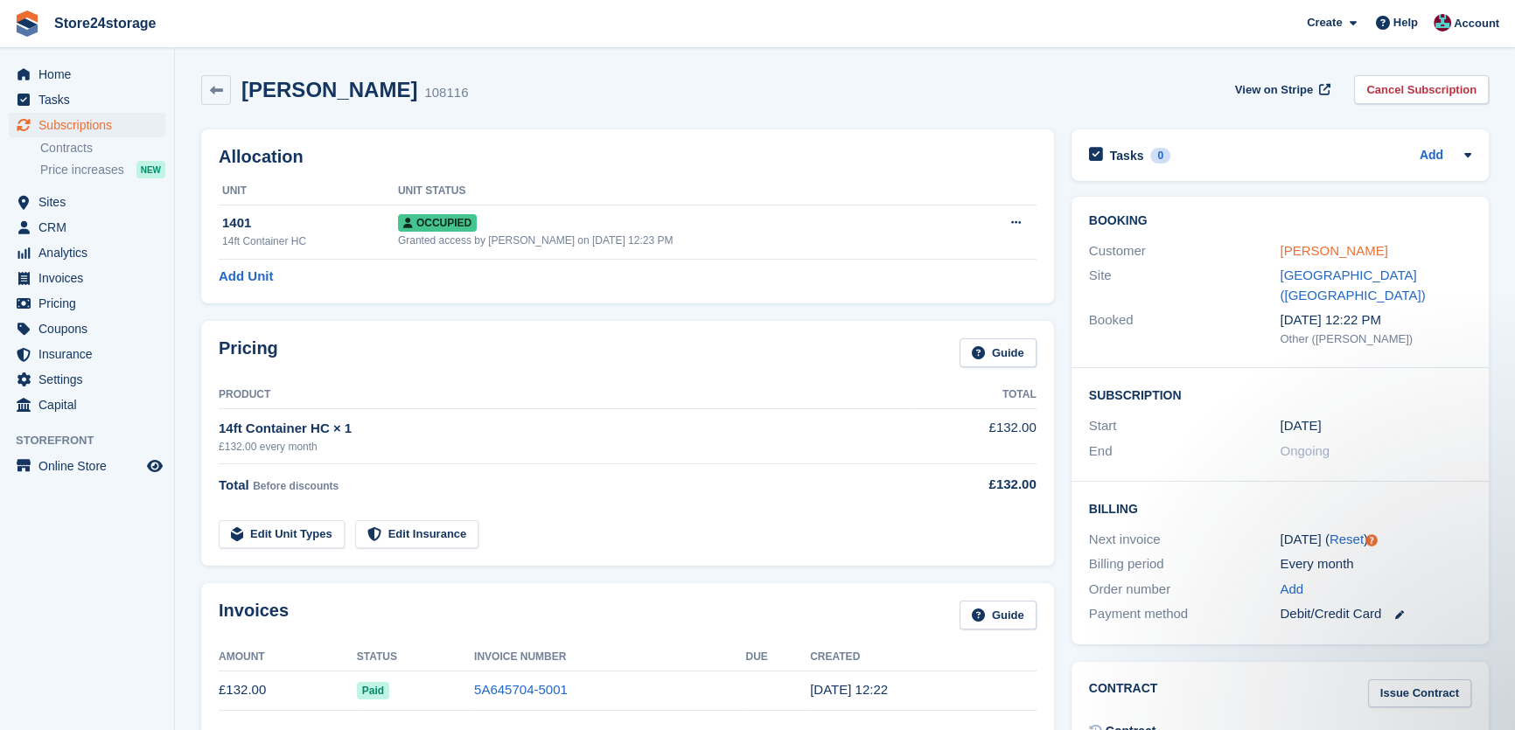
click at [1293, 251] on link "[PERSON_NAME]" at bounding box center [1334, 250] width 108 height 15
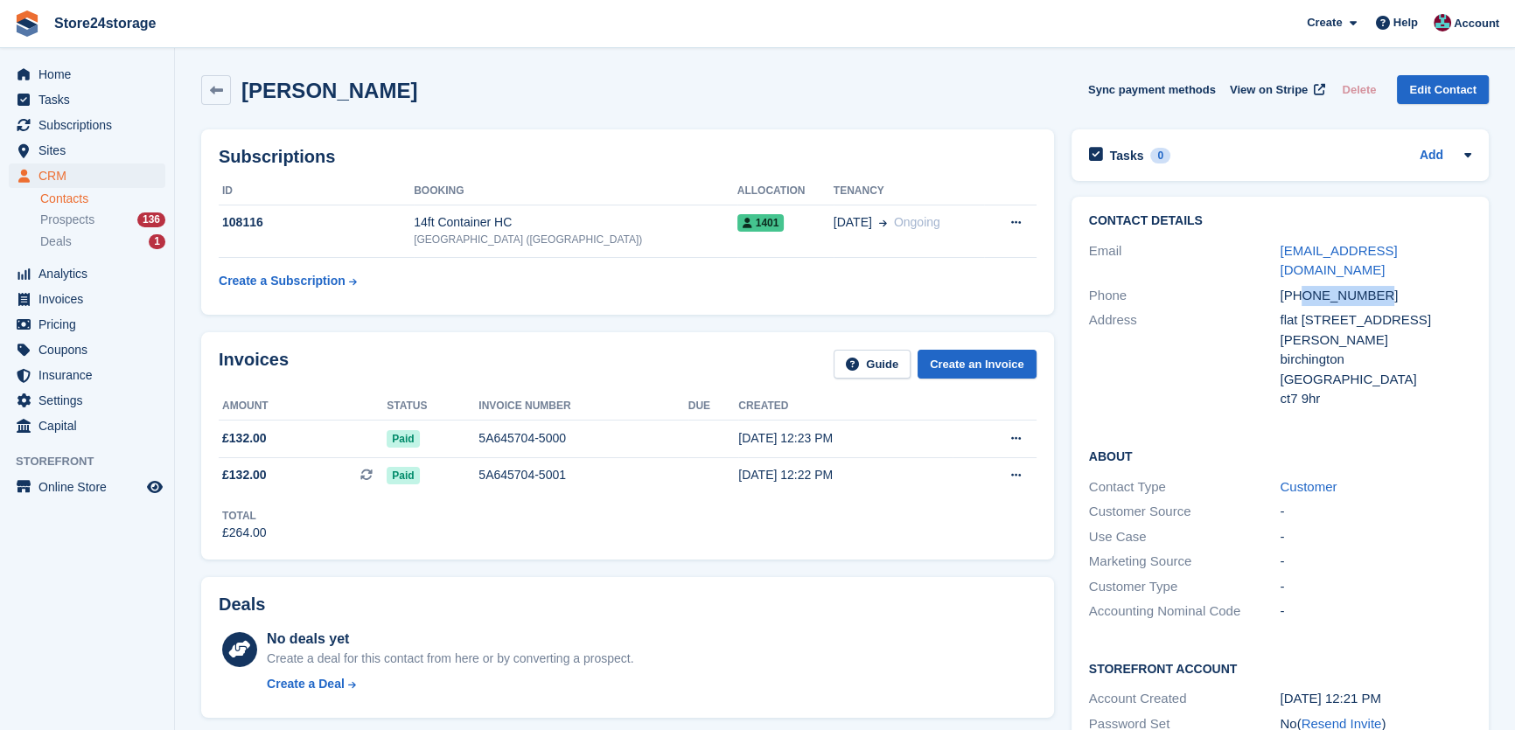
drag, startPoint x: 1333, startPoint y: 272, endPoint x: 1301, endPoint y: 273, distance: 32.4
click at [1301, 286] on div "[PHONE_NUMBER]" at bounding box center [1376, 296] width 192 height 20
